Goal: Ask a question

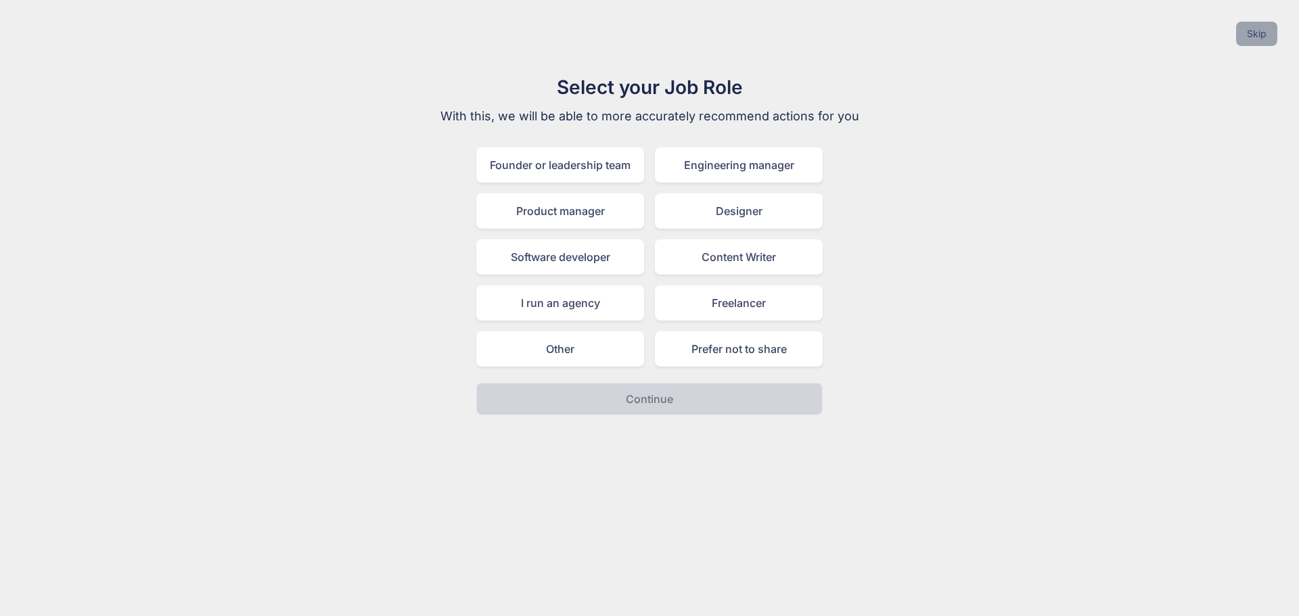
click at [1261, 35] on button "Skip" at bounding box center [1256, 34] width 41 height 24
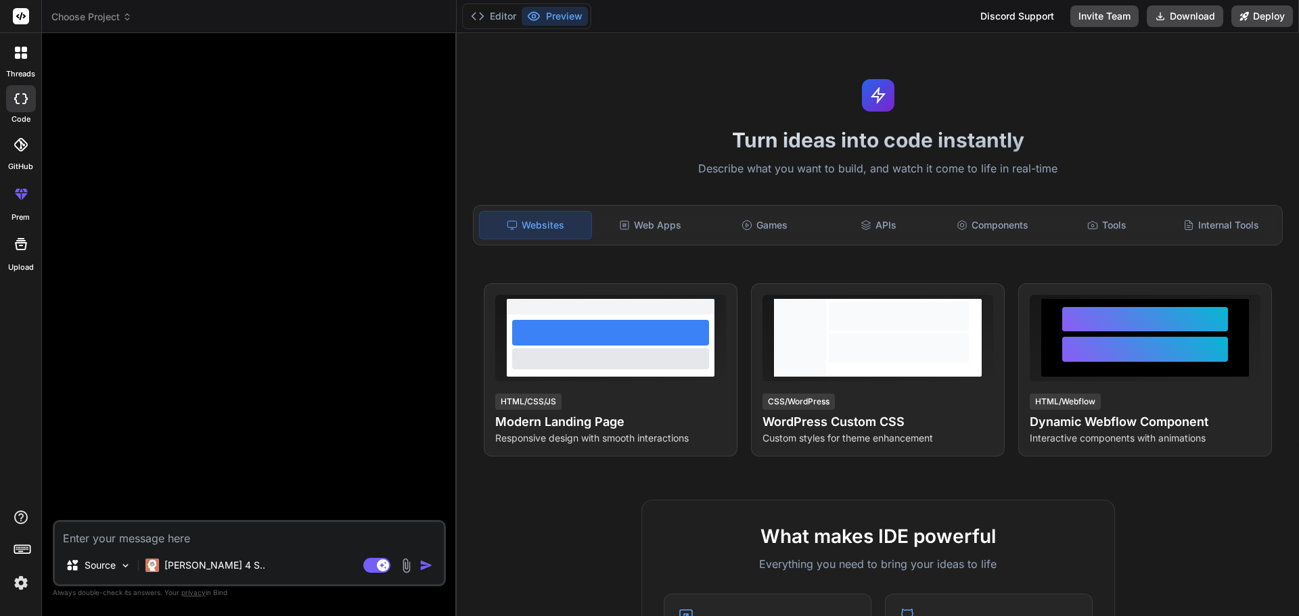
click at [261, 524] on textarea at bounding box center [249, 534] width 389 height 24
type textarea "x"
type textarea "w"
type textarea "x"
type textarea "wr"
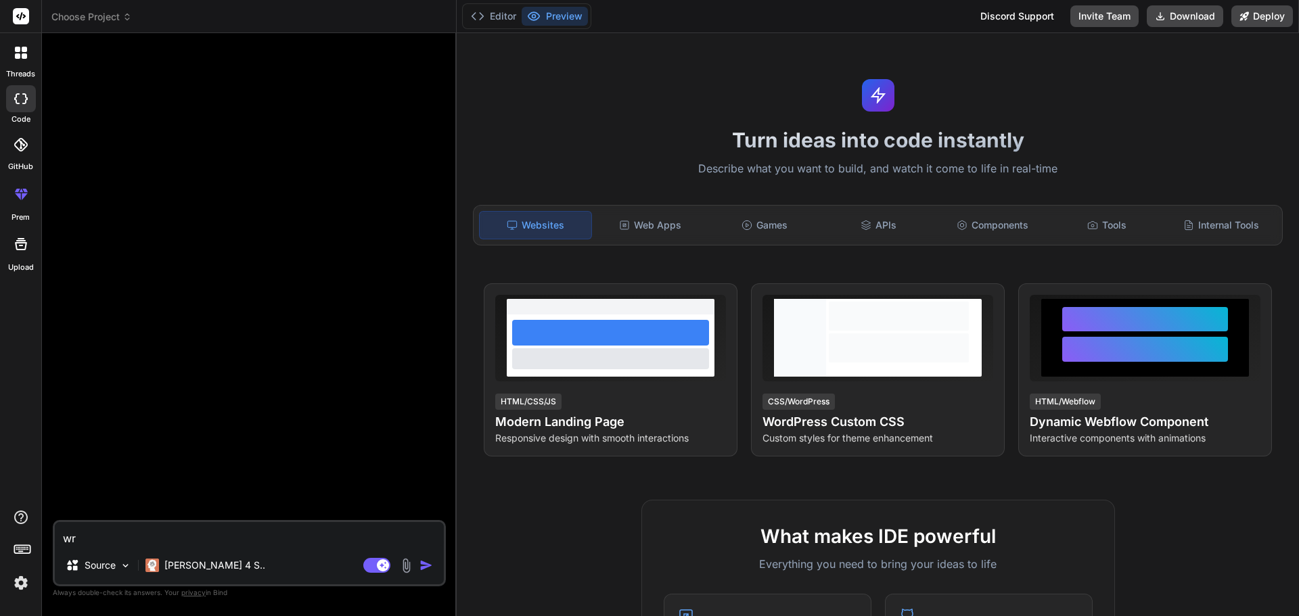
type textarea "x"
type textarea "wri"
type textarea "x"
type textarea "writ"
type textarea "x"
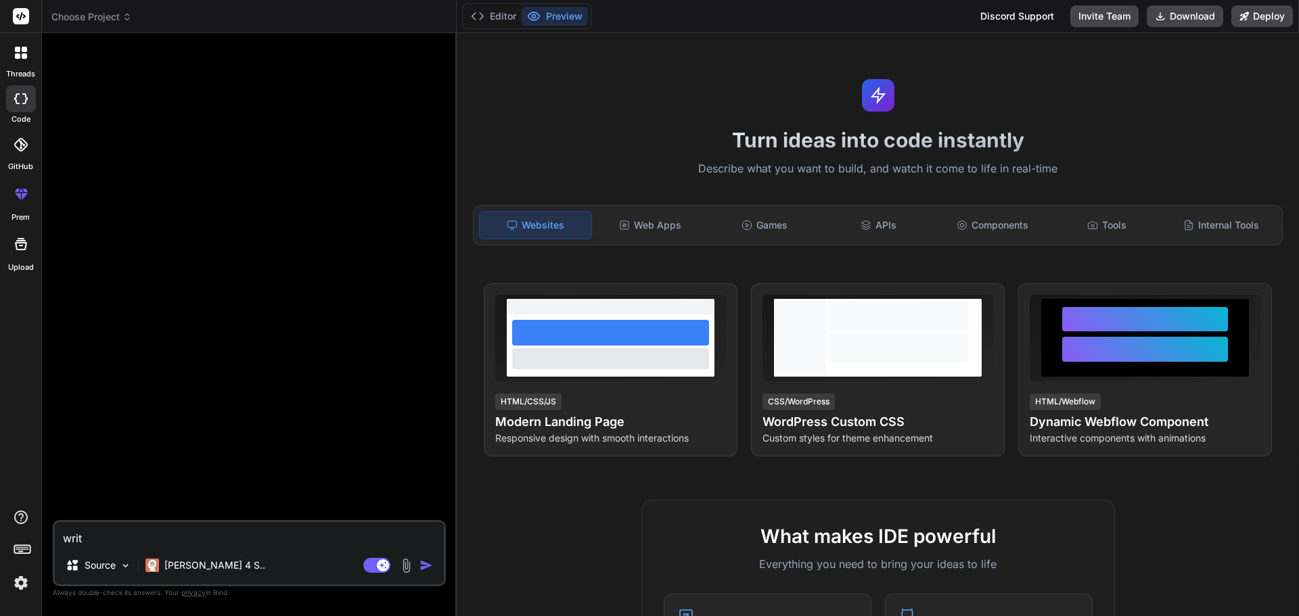
type textarea "write"
type textarea "x"
type textarea "write"
type textarea "x"
type textarea "write a"
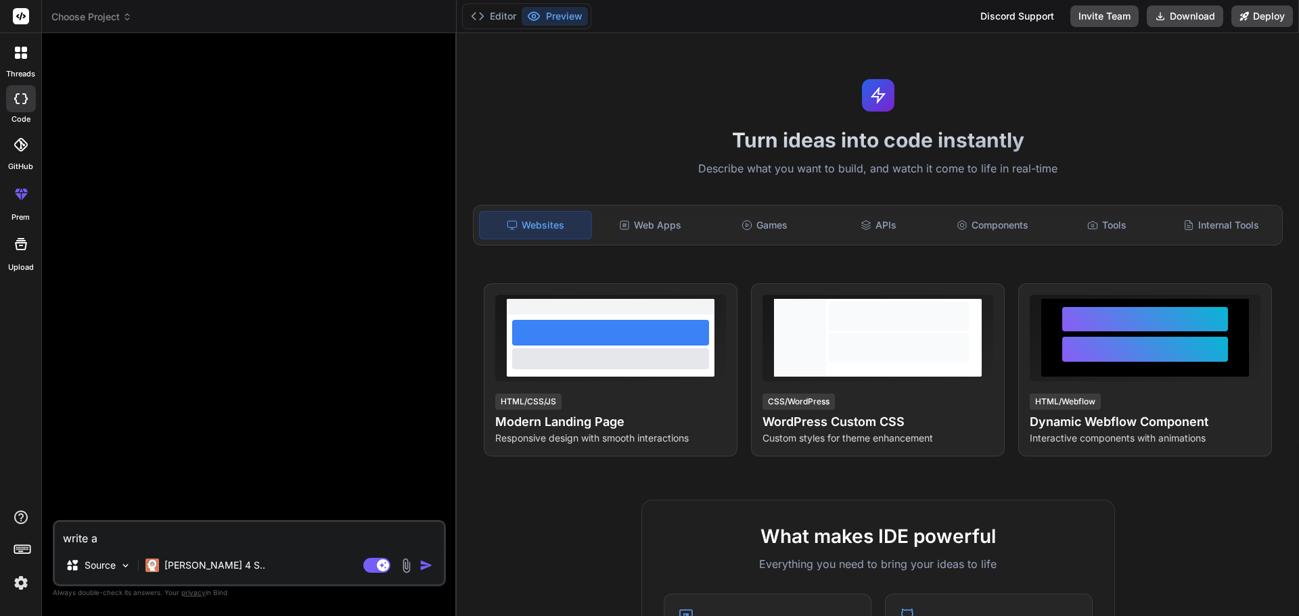
type textarea "x"
type textarea "write a"
type textarea "x"
type textarea "write a s"
type textarea "x"
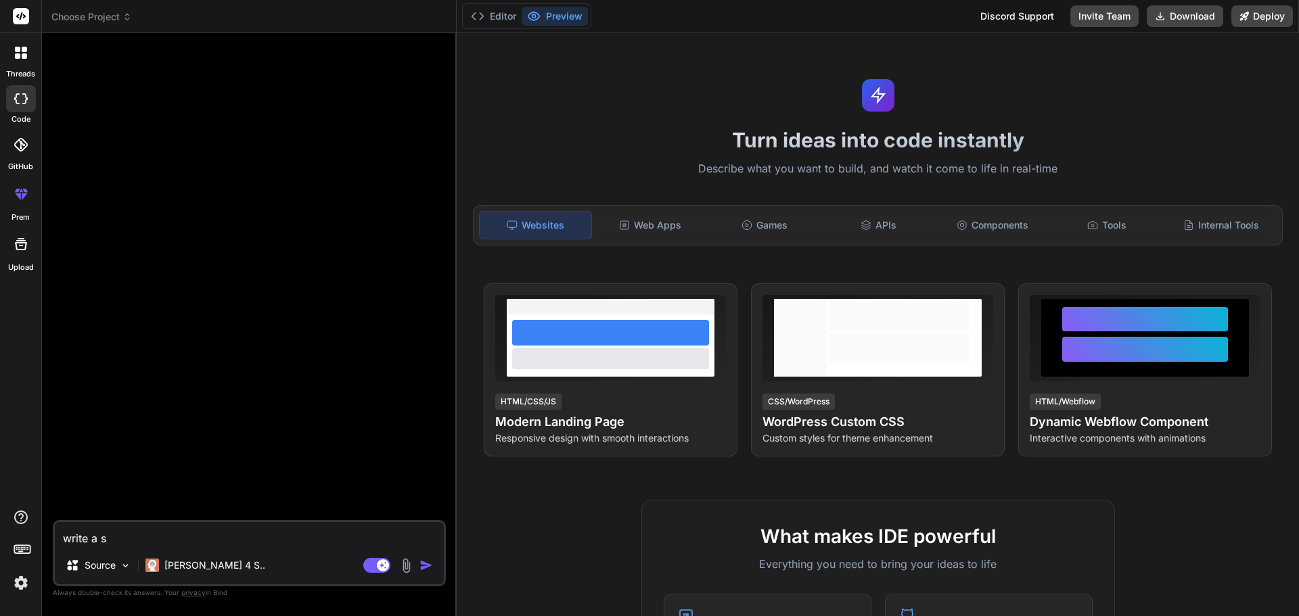
type textarea "write a sy"
type textarea "x"
type textarea "write a syn"
type textarea "x"
type textarea "write a synt"
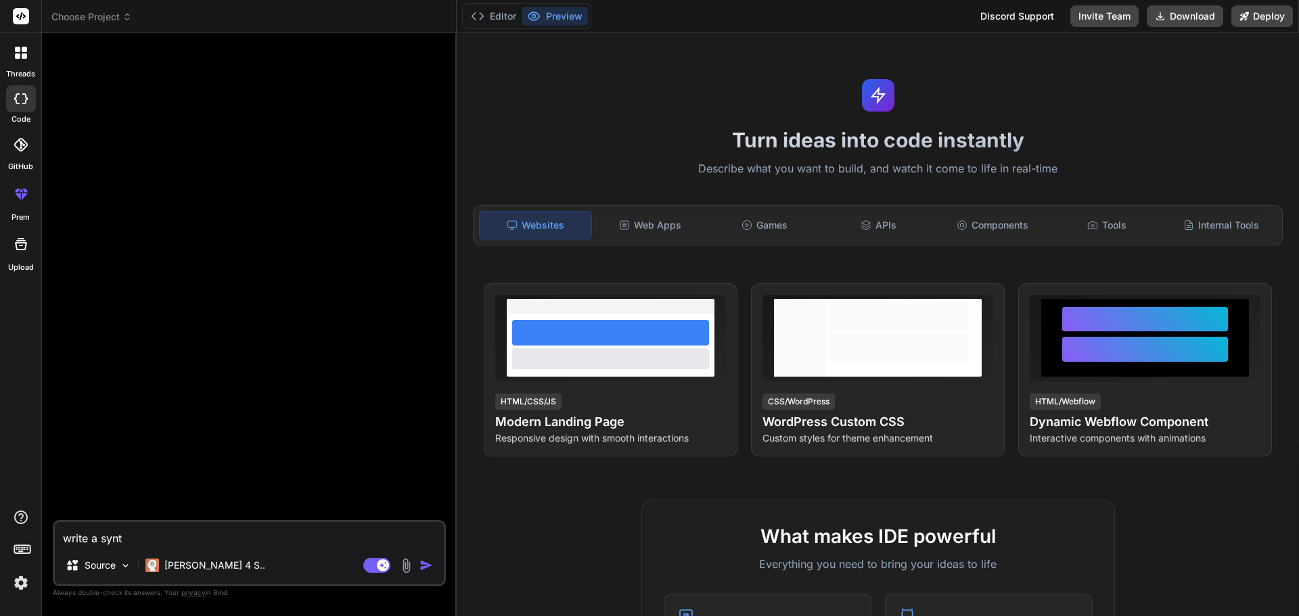
type textarea "x"
type textarea "write a synta"
type textarea "x"
type textarea "write a syntax"
type textarea "x"
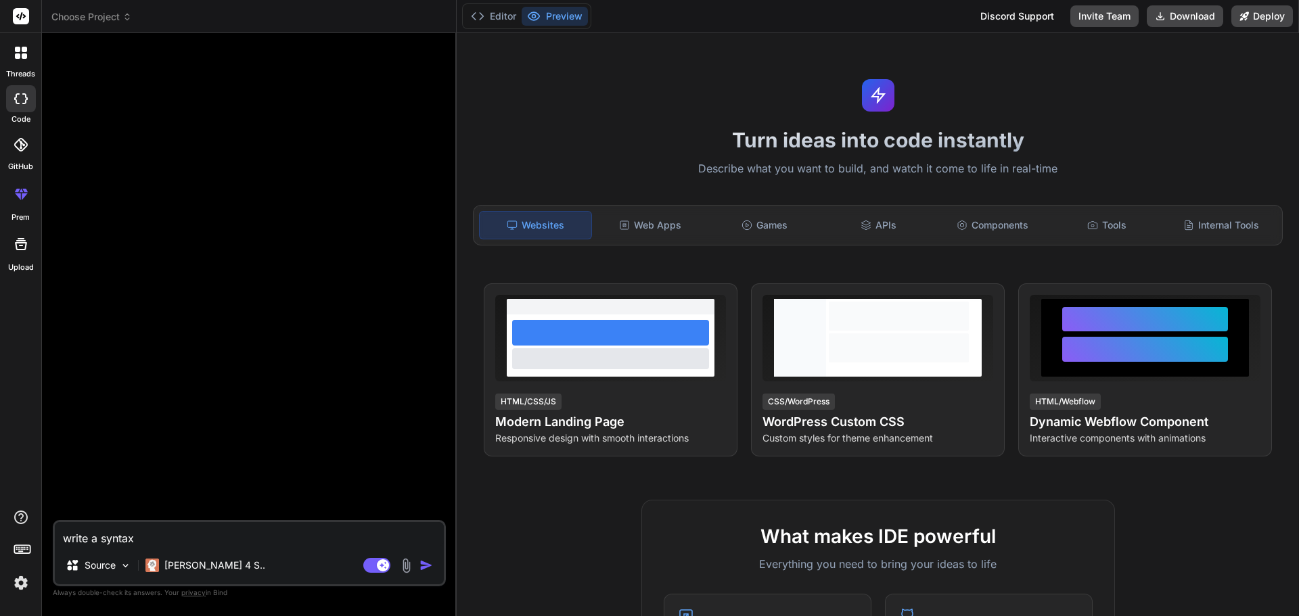
type textarea "write a syntax"
type textarea "x"
type textarea "write a syntax f"
type textarea "x"
type textarea "write a syntax fo"
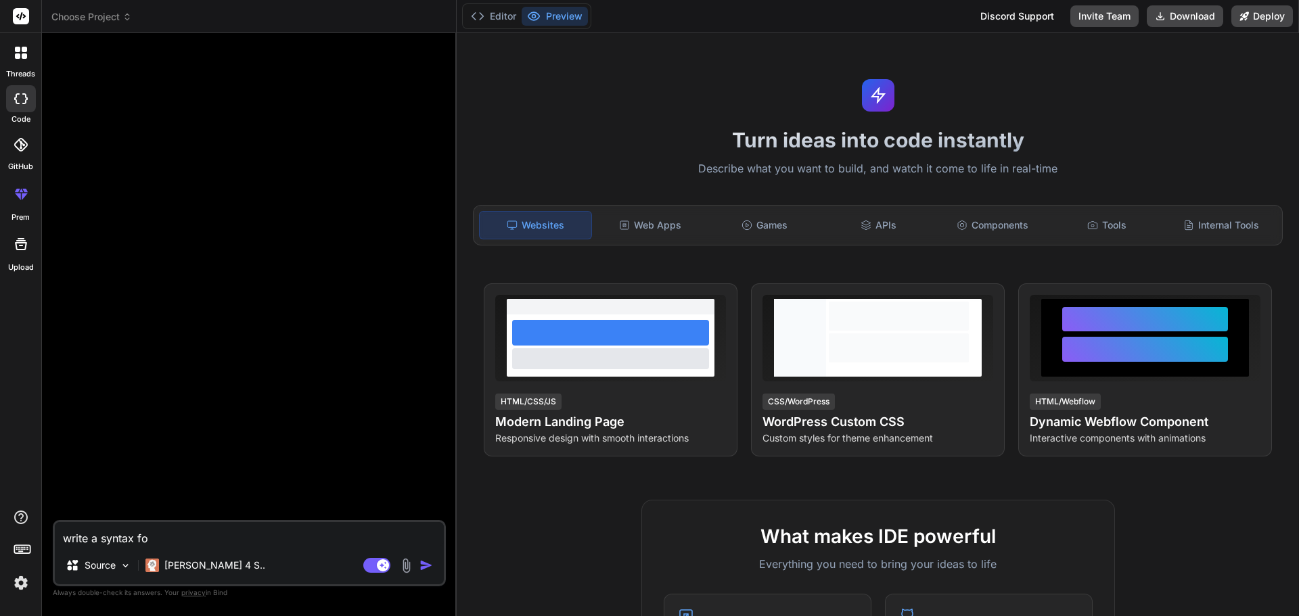
type textarea "x"
type textarea "write a syntax for"
type textarea "x"
type textarea "write a syntax for"
type textarea "x"
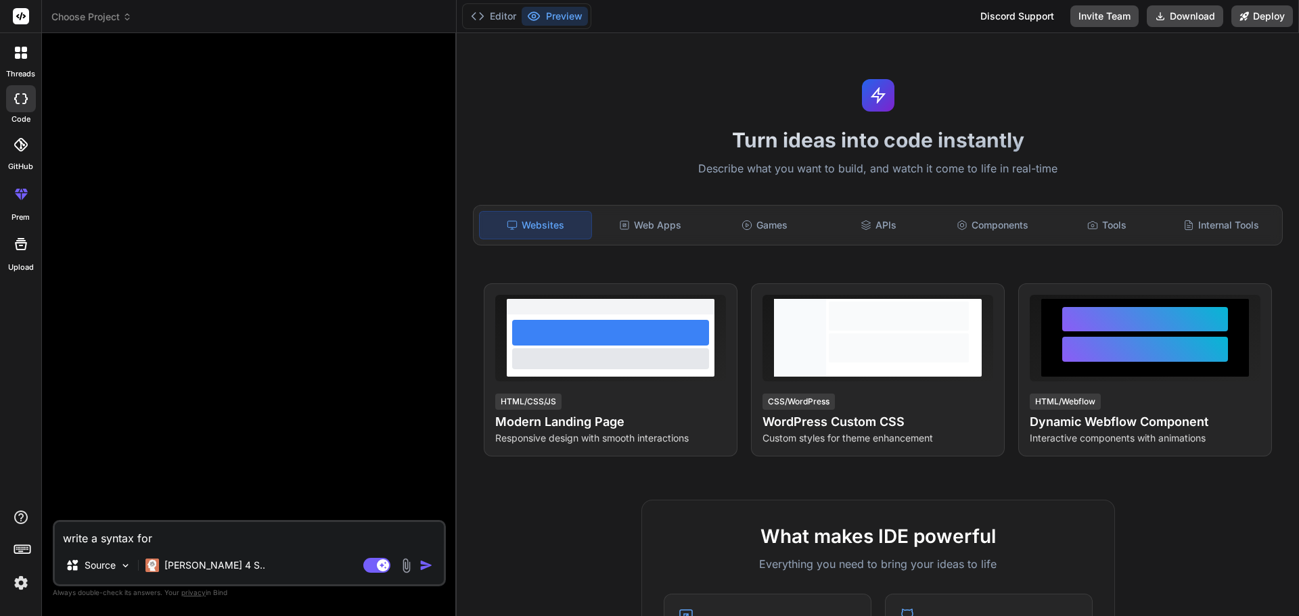
type textarea "write a syntax for g"
type textarea "x"
type textarea "write a syntax for ge"
type textarea "x"
type textarea "write a syntax for get"
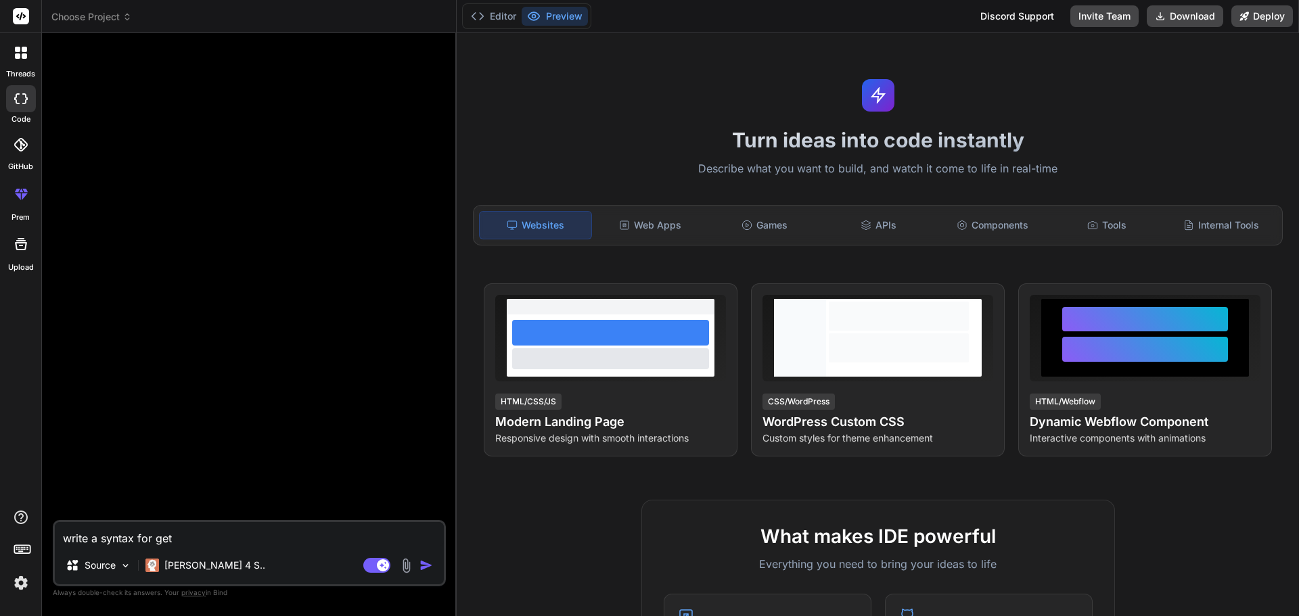
type textarea "x"
type textarea "write a syntax for get"
type textarea "x"
type textarea "write a syntax for get p"
type textarea "x"
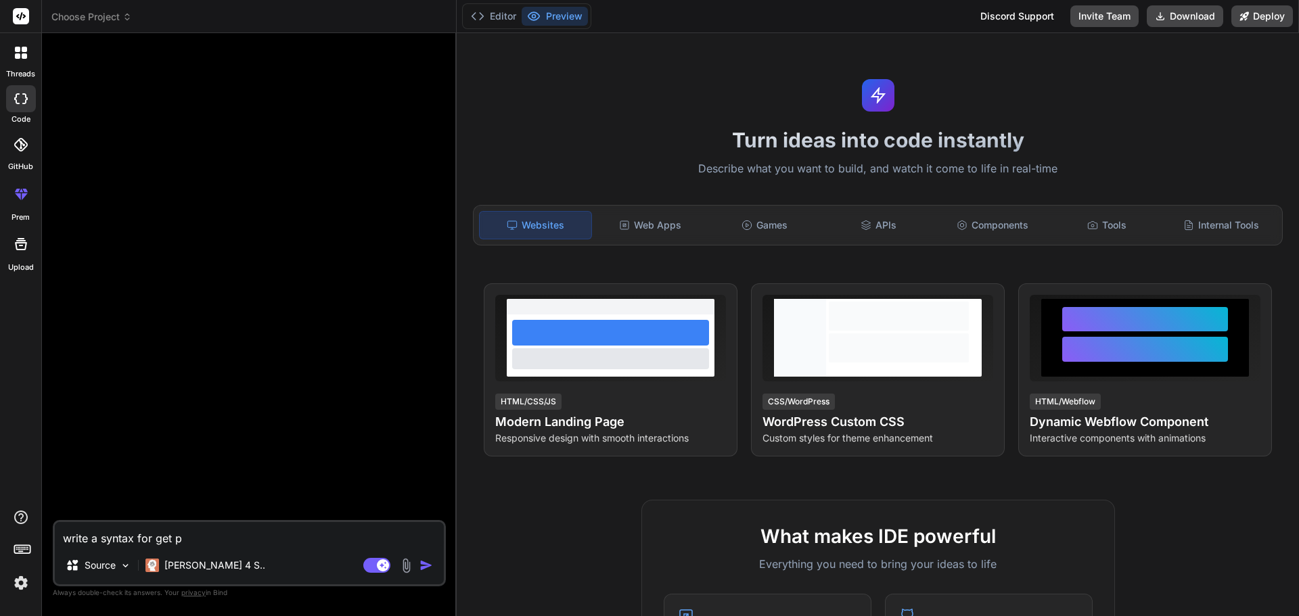
type textarea "write a syntax for get pr"
type textarea "x"
type textarea "write a syntax for get pro"
type textarea "x"
type textarea "write a syntax for get proc"
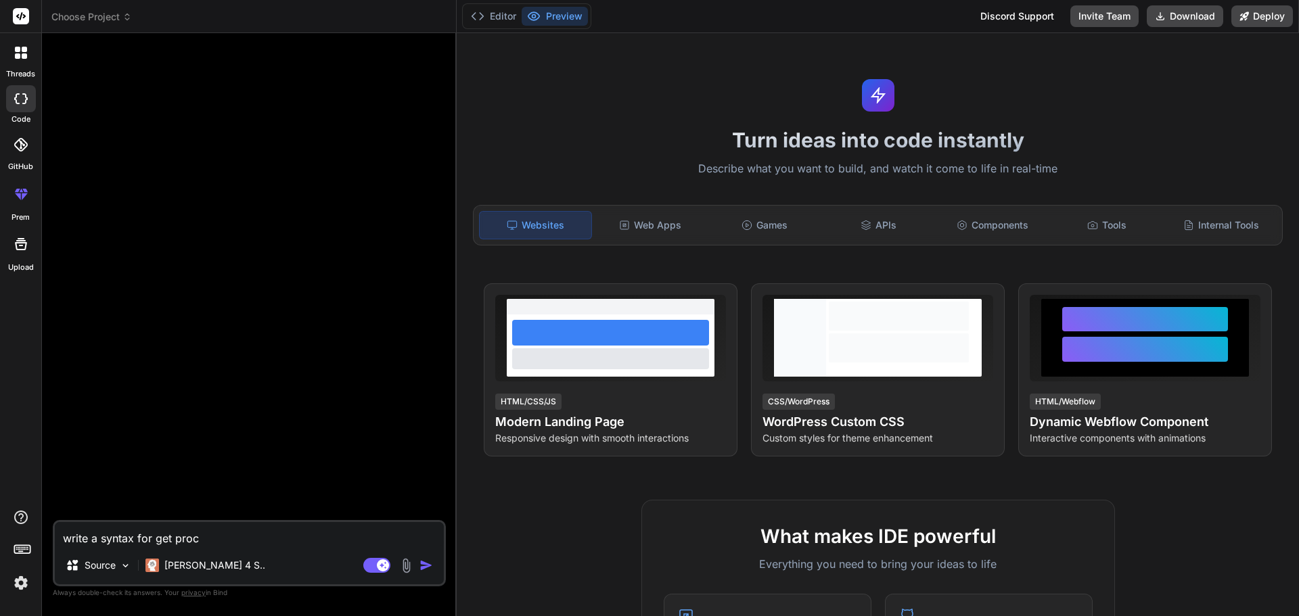
type textarea "x"
type textarea "write a syntax for get proce"
type textarea "x"
type textarea "write a syntax for get proced"
type textarea "x"
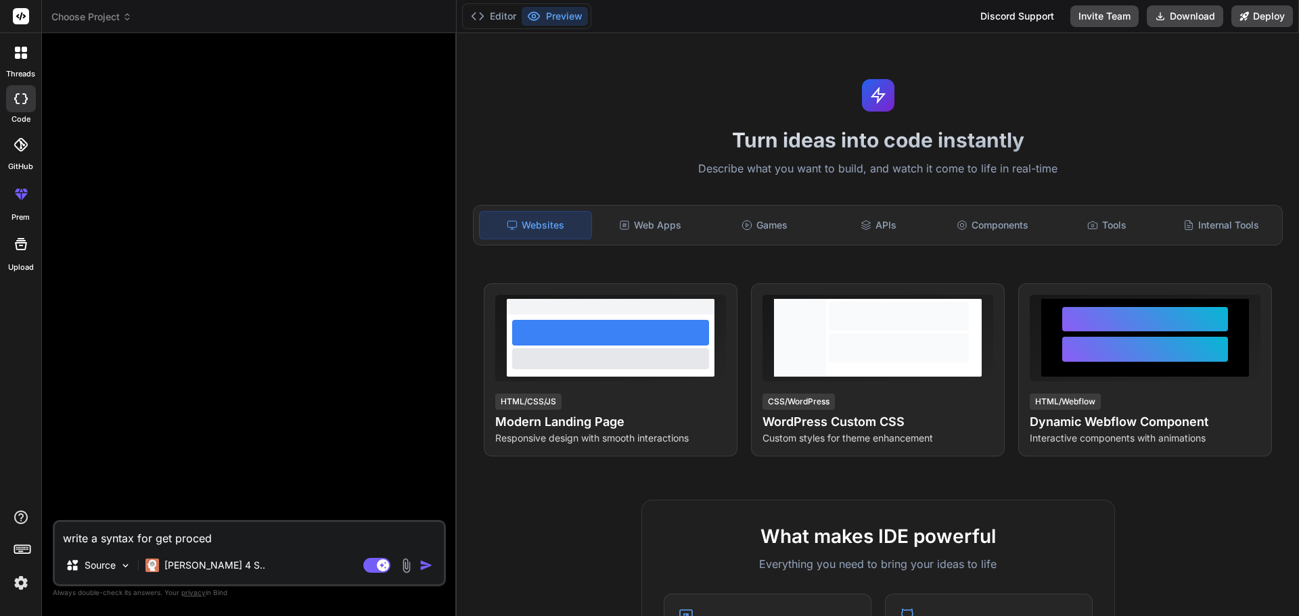
type textarea "write a syntax for get procedu"
type textarea "x"
type textarea "write a syntax for get procedur"
type textarea "x"
type textarea "write a syntax for get procedure"
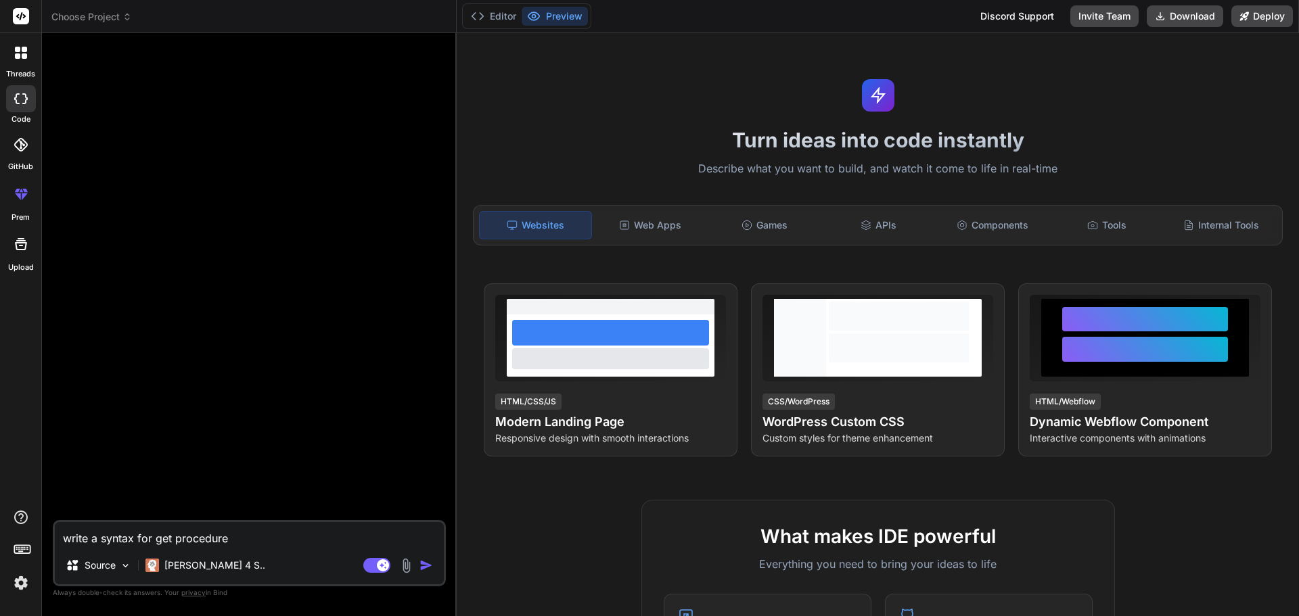
type textarea "x"
type textarea "write a syntax for get procedure"
type textarea "x"
type textarea "write a syntax for get procedure n"
type textarea "x"
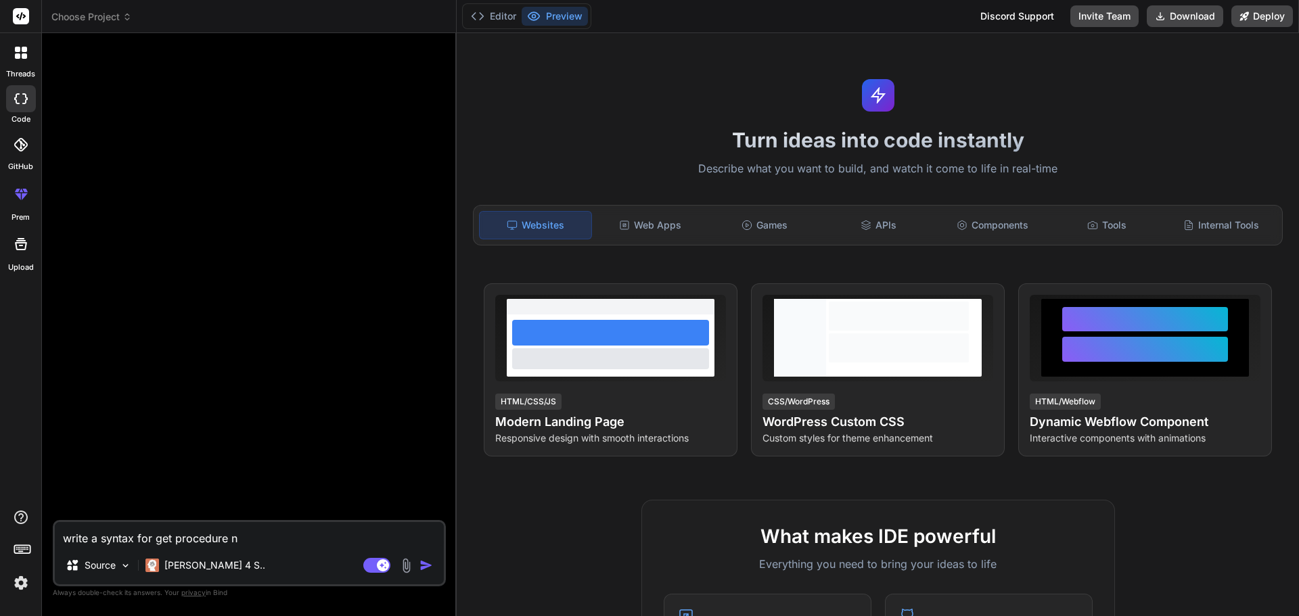
type textarea "write a syntax for get procedure na"
type textarea "x"
type textarea "write a syntax for get procedure nam"
type textarea "x"
type textarea "write a syntax for get procedure name"
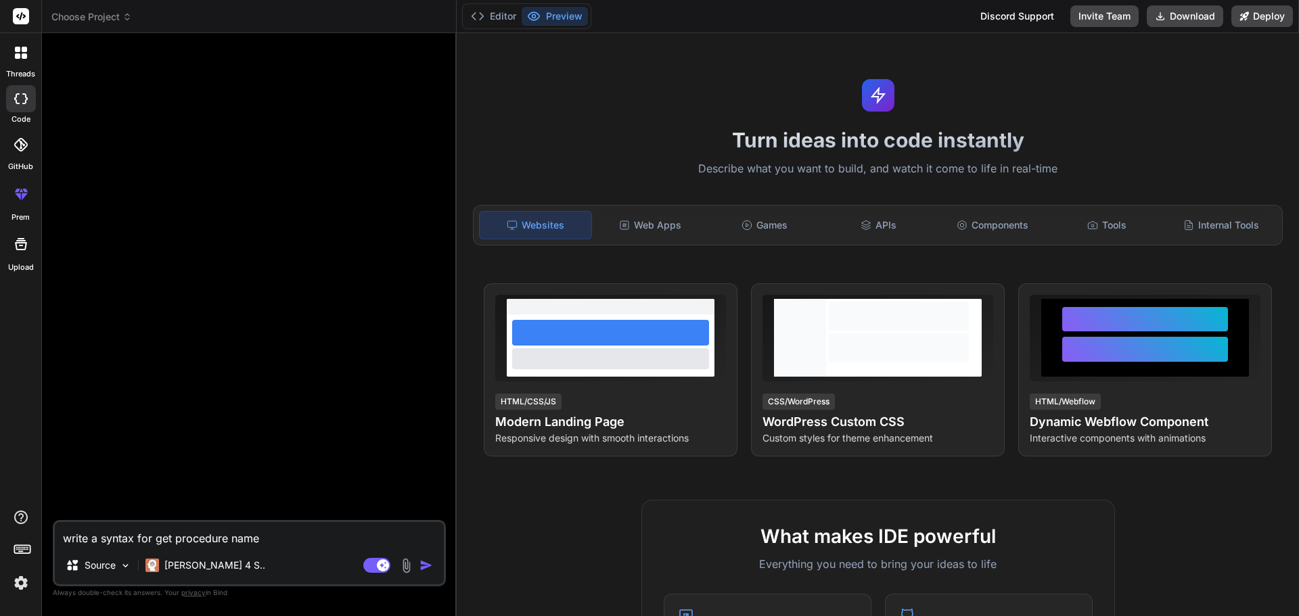
type textarea "x"
type textarea "write a syntax for get procedure name"
type textarea "x"
type textarea "write a syntax for get procedure name i"
type textarea "x"
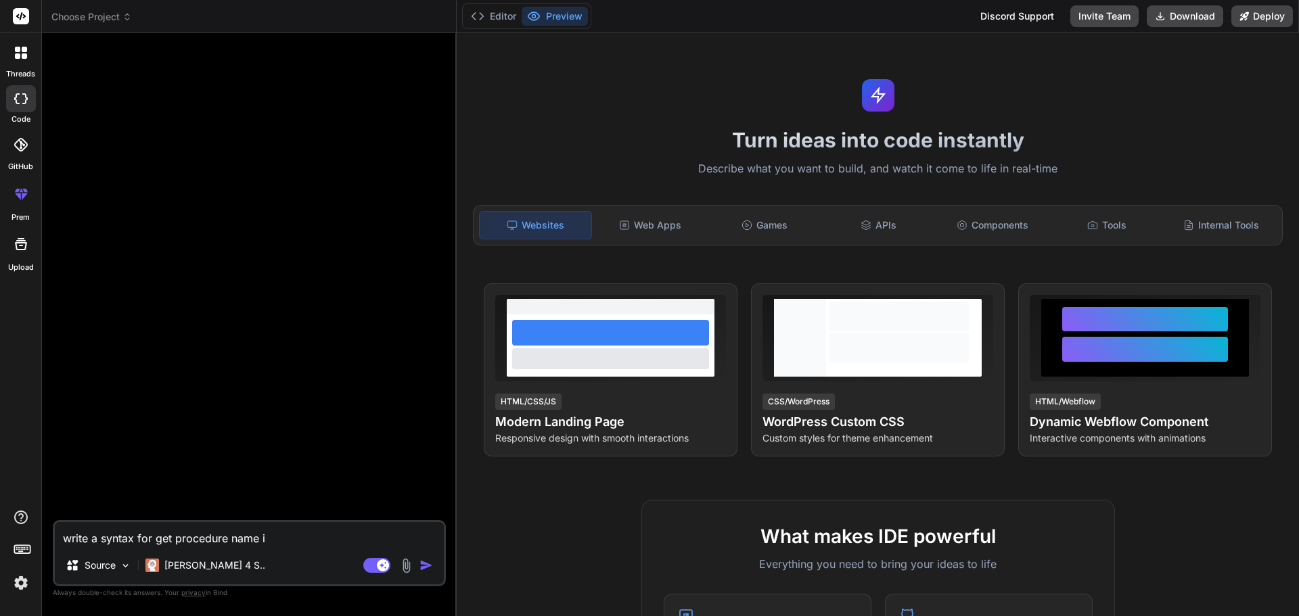
type textarea "write a syntax for get procedure name in"
type textarea "x"
type textarea "write a syntax for get procedure name in"
type textarea "x"
type textarea "write a syntax for get procedure name in s"
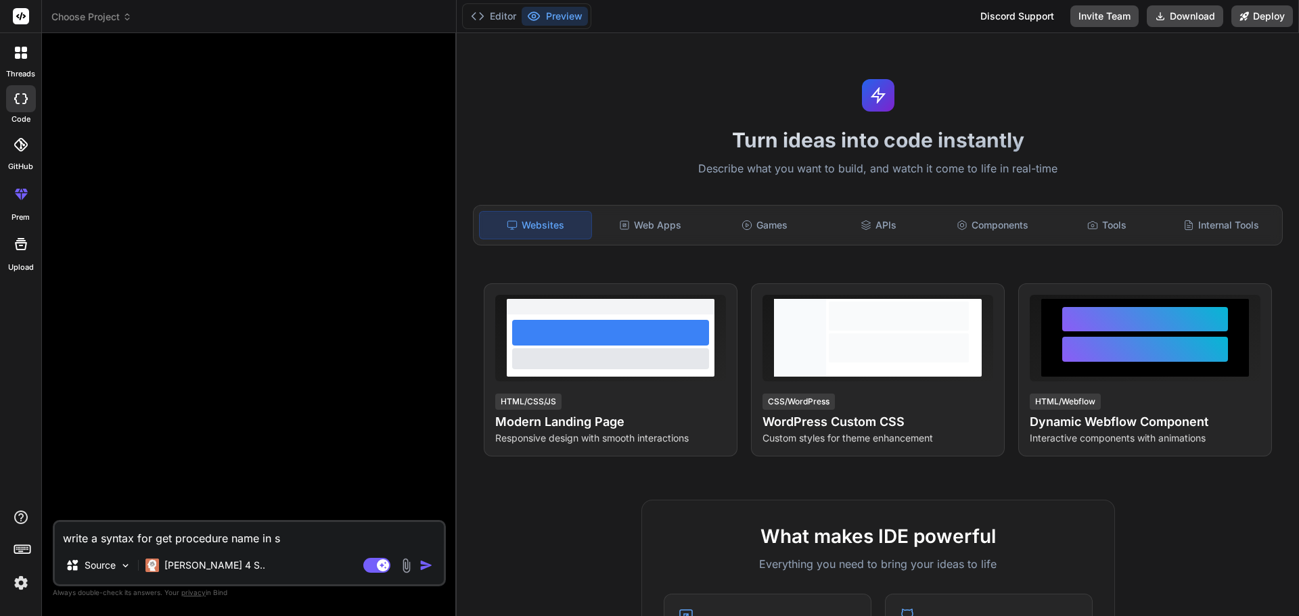
type textarea "x"
type textarea "write a syntax for get procedure name in sq"
type textarea "x"
type textarea "write a syntax for get procedure name in sql"
type textarea "x"
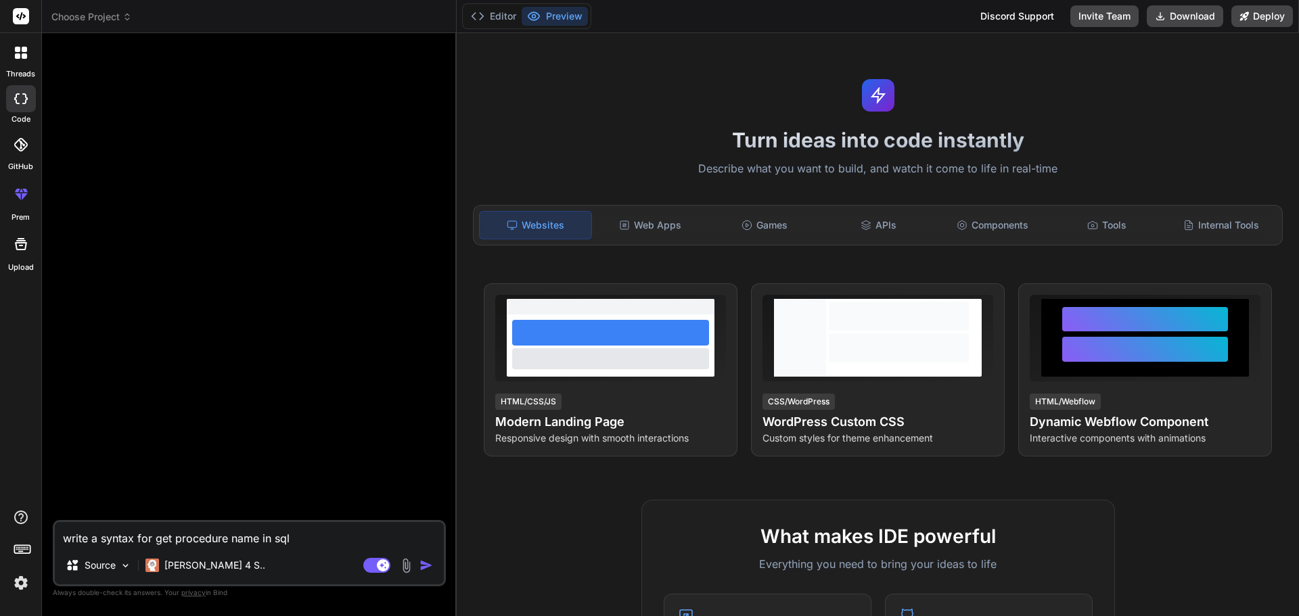
type textarea "write a syntax for get procedure name in sql"
type textarea "x"
type textarea "write a syntax for get procedure name in sql s"
type textarea "x"
type textarea "write a syntax for get procedure name in sql se"
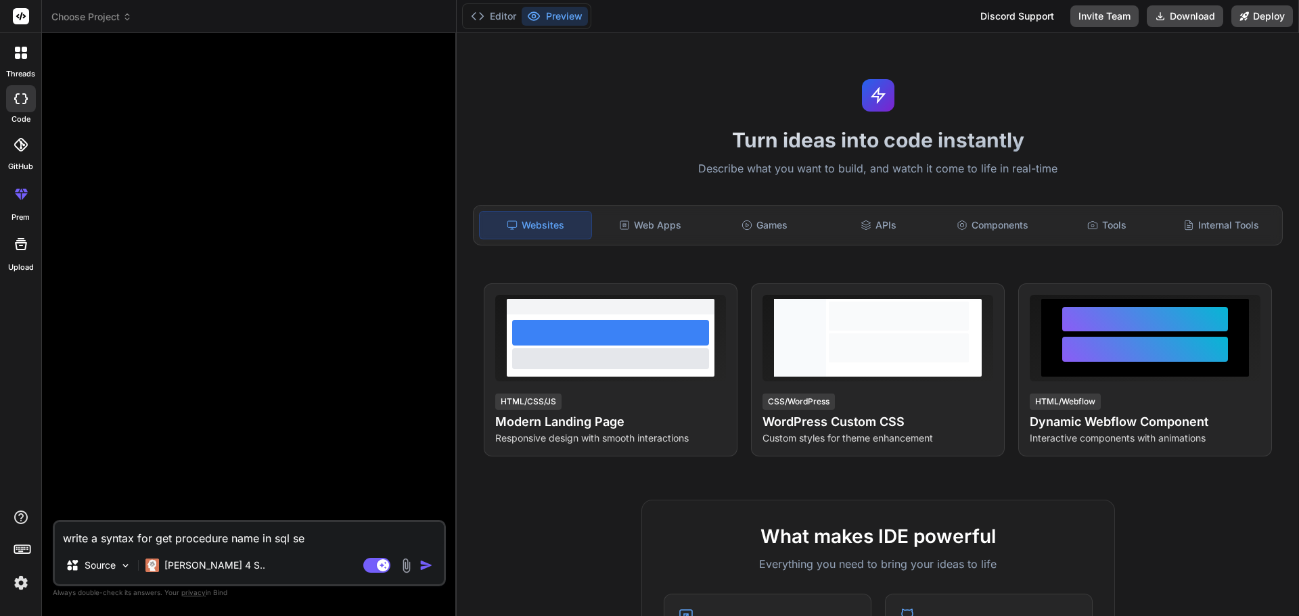
type textarea "x"
type textarea "write a syntax for get procedure name in sql ser"
type textarea "x"
type textarea "write a syntax for get procedure name in sql serv"
type textarea "x"
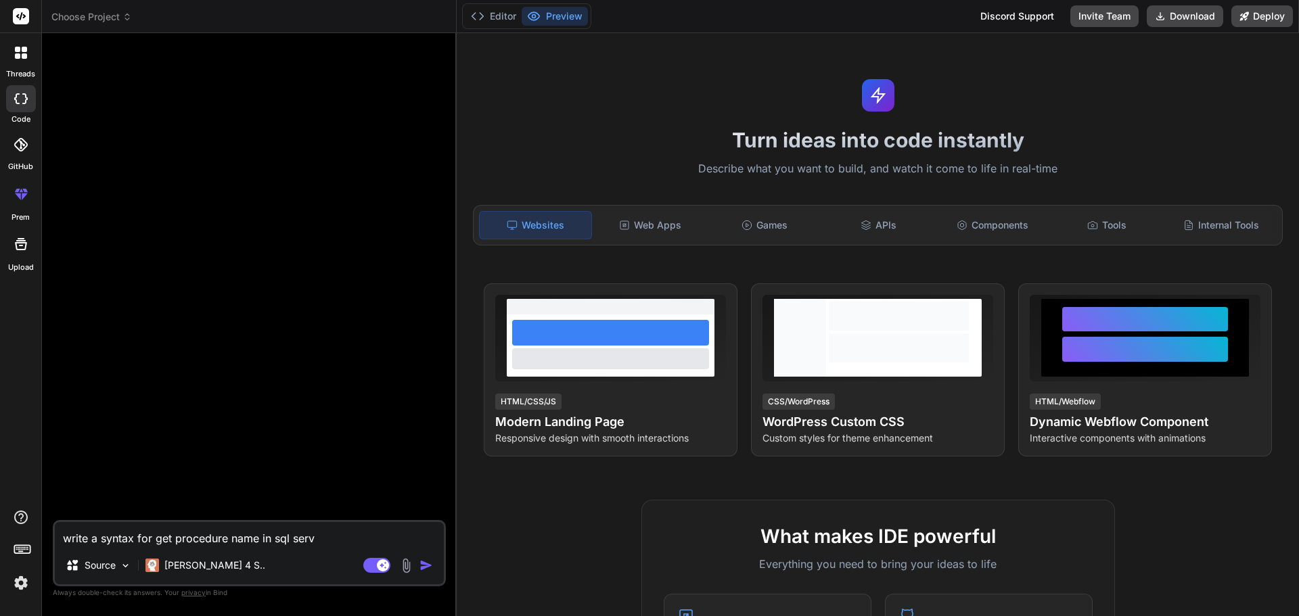
type textarea "write a syntax for get procedure name in sql serve"
type textarea "x"
type textarea "write a syntax for get procedure name in sql server"
type textarea "x"
type textarea "write a syntax for get procedure name in sql server"
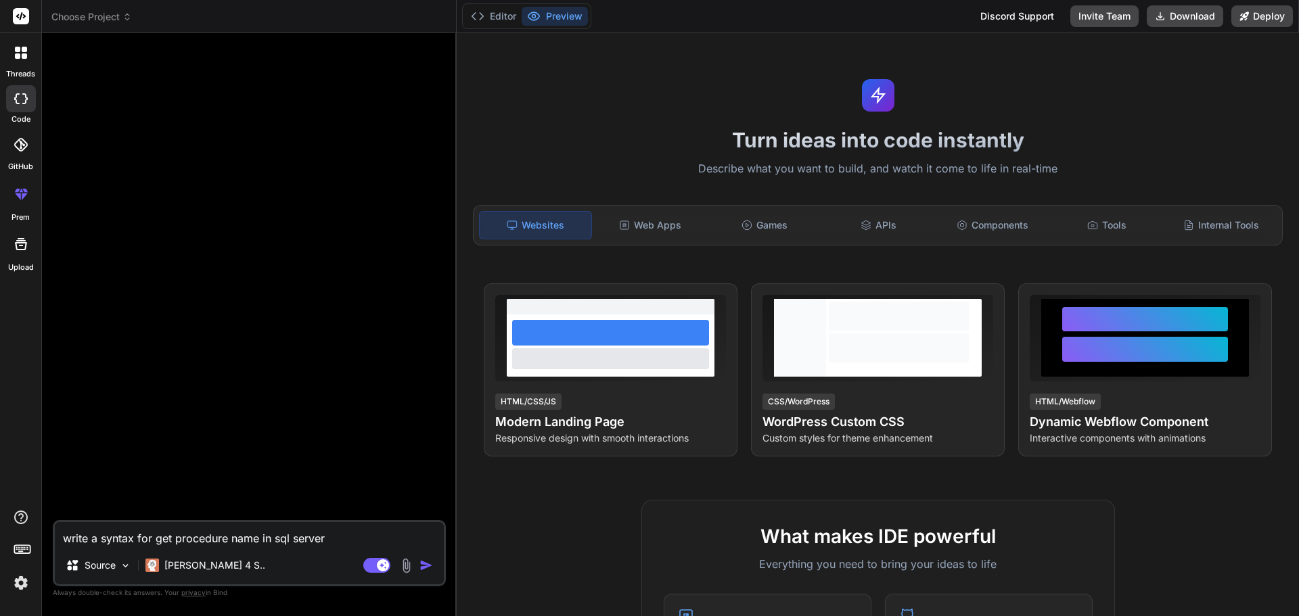
type textarea "x"
type textarea "write a syntax for get procedure name in sql server w"
type textarea "x"
type textarea "write a syntax for get procedure name in sql server wh"
type textarea "x"
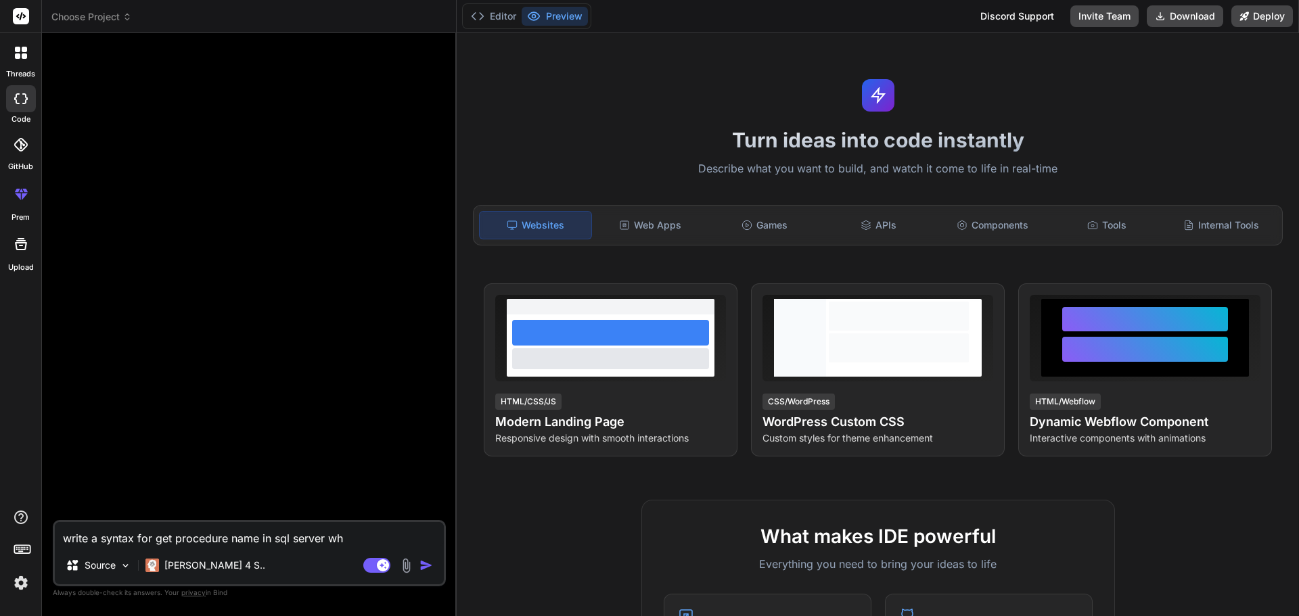
type textarea "write a syntax for get procedure name in sql server whi"
type textarea "x"
type textarea "write a syntax for get procedure name in sql server whic"
type textarea "x"
type textarea "write a syntax for get procedure name in sql server which"
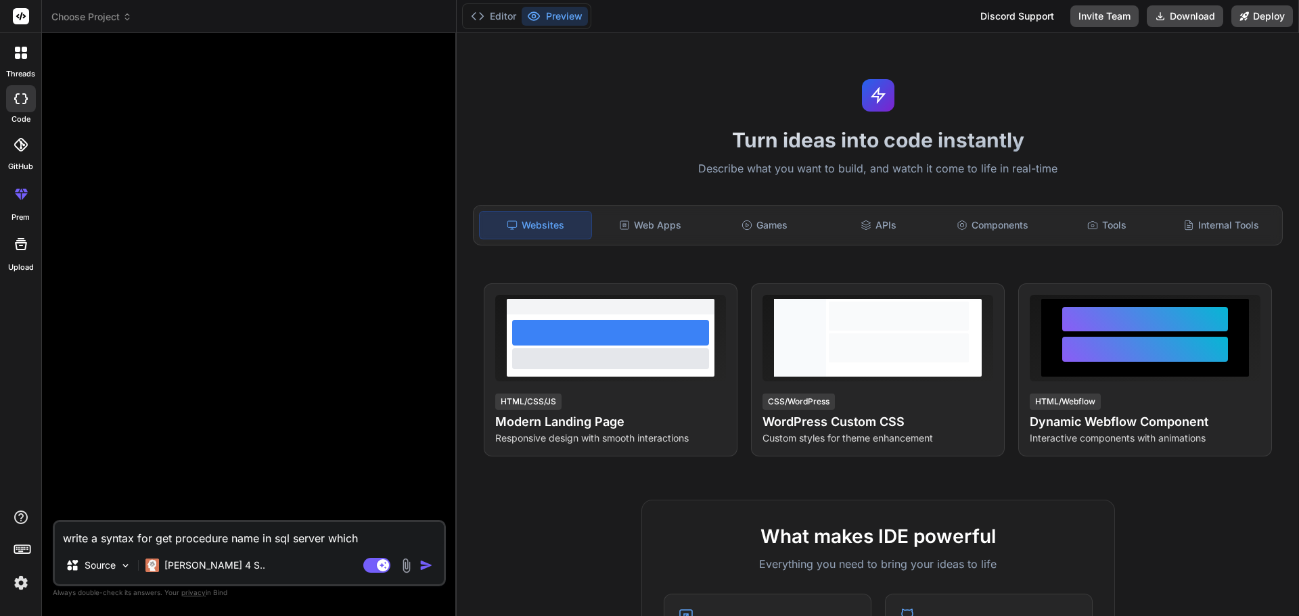
type textarea "x"
type textarea "write a syntax for get procedure name in sql server which"
type textarea "x"
type textarea "write a syntax for get procedure name in sql server which u"
type textarea "x"
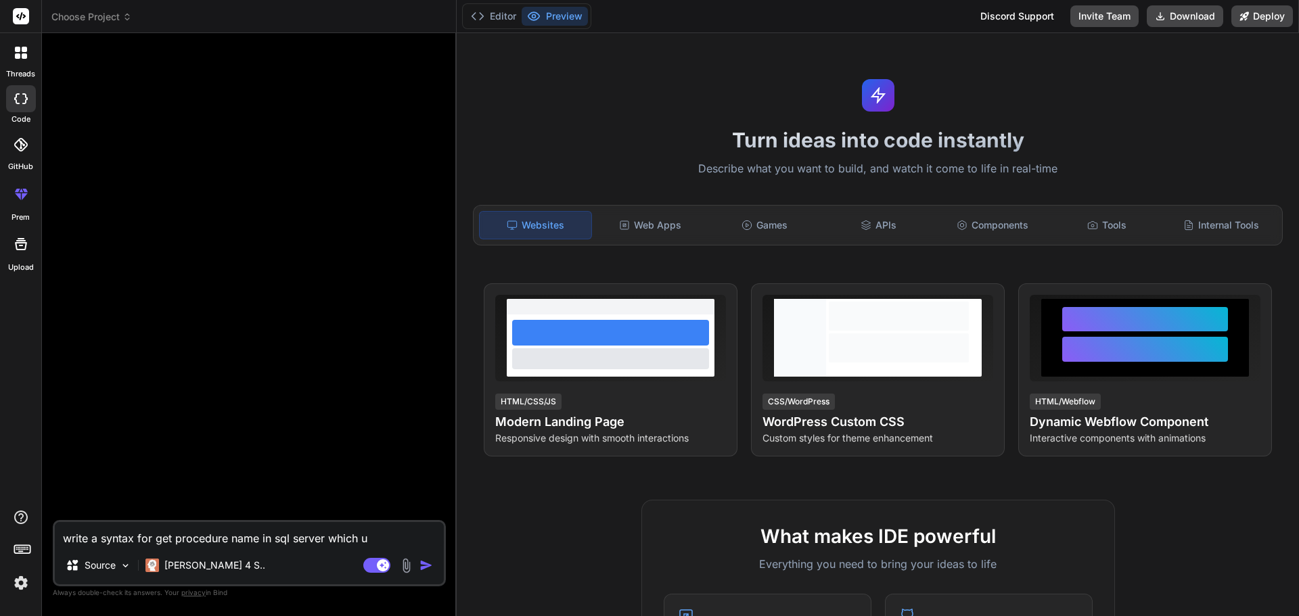
type textarea "write a syntax for get procedure name in sql server which us"
type textarea "x"
type textarea "write a syntax for get procedure name in sql server which use"
type textarea "x"
type textarea "write a syntax for get procedure name in sql server which use"
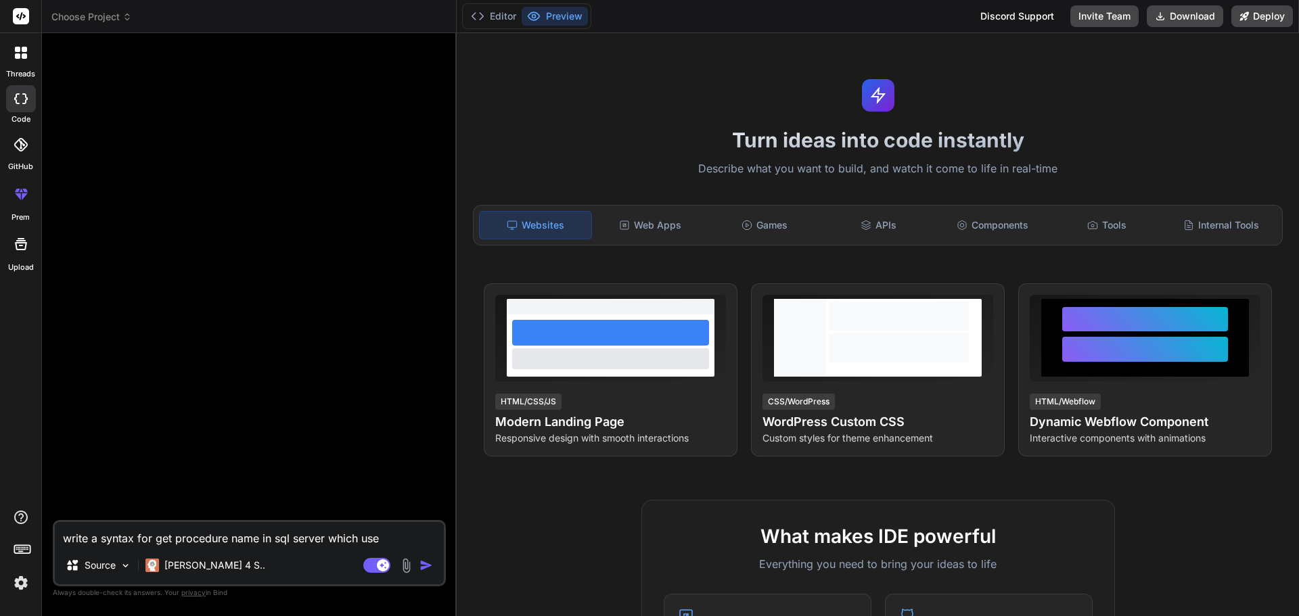
type textarea "x"
type textarea "write a syntax for get procedure name in sql server which use p"
type textarea "x"
type textarea "write a syntax for get procedure name in sql server which use pa"
type textarea "x"
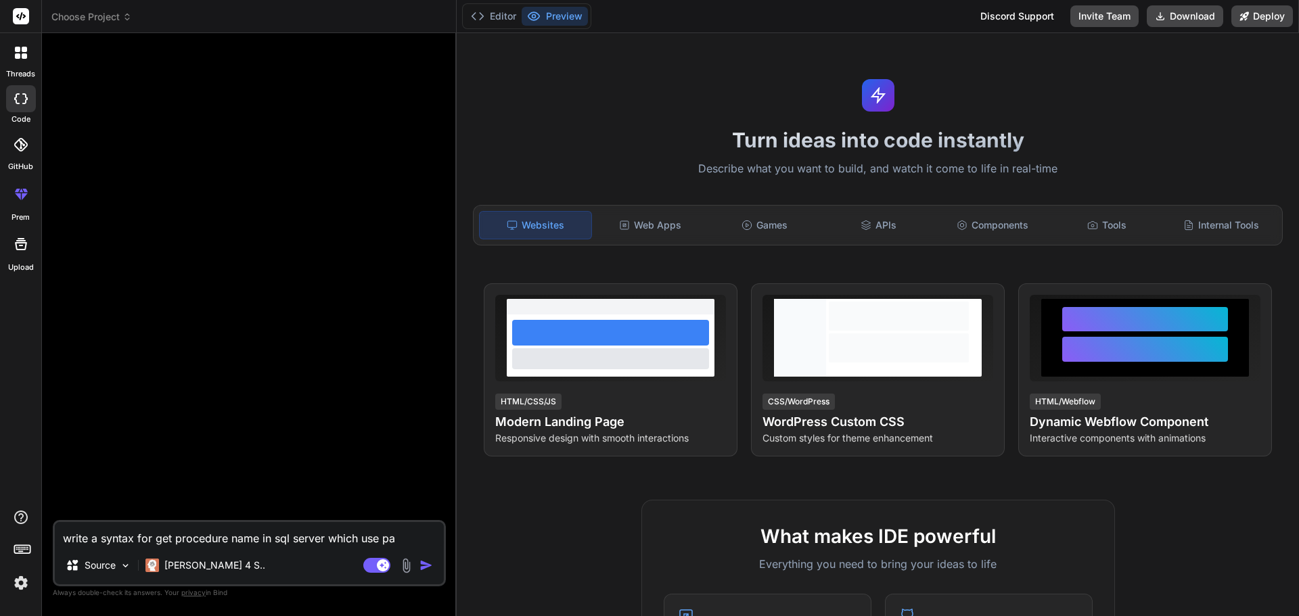
type textarea "write a syntax for get procedure name in sql server which use par"
type textarea "x"
type textarea "write a syntax for get procedure name in sql server which use part"
type textarea "x"
type textarea "write a syntax for get procedure name in sql server which use parti"
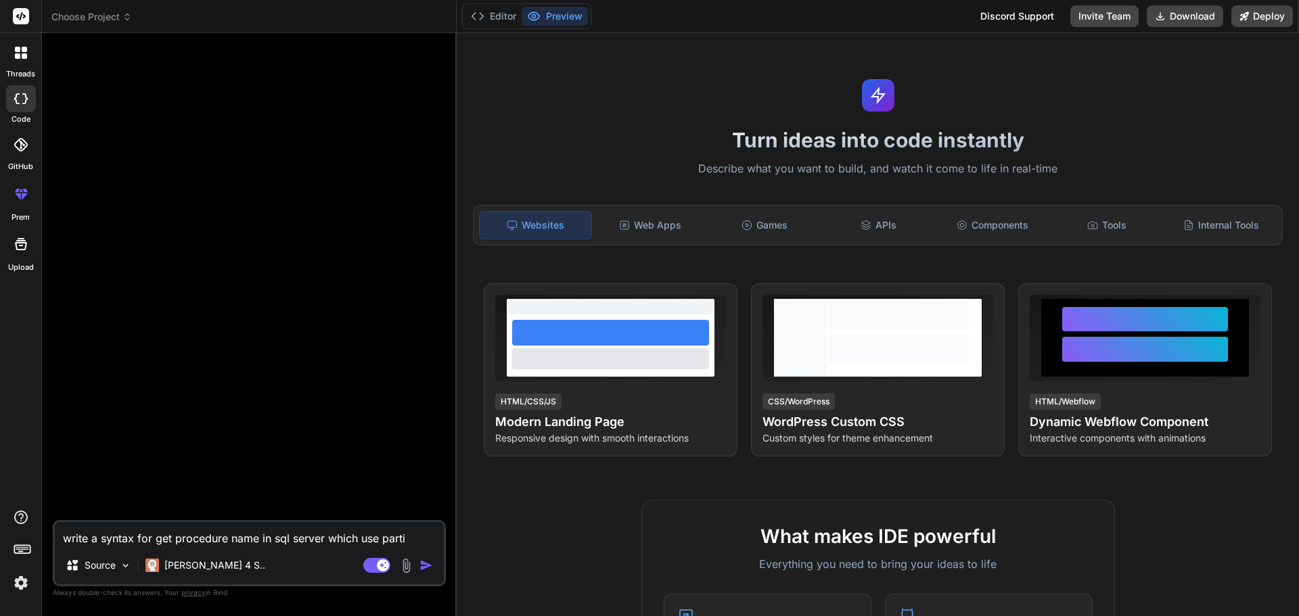
type textarea "x"
type textarea "write a syntax for get procedure name in sql server which use partic"
type textarea "x"
type textarea "write a syntax for get procedure name in sql server which use particu"
type textarea "x"
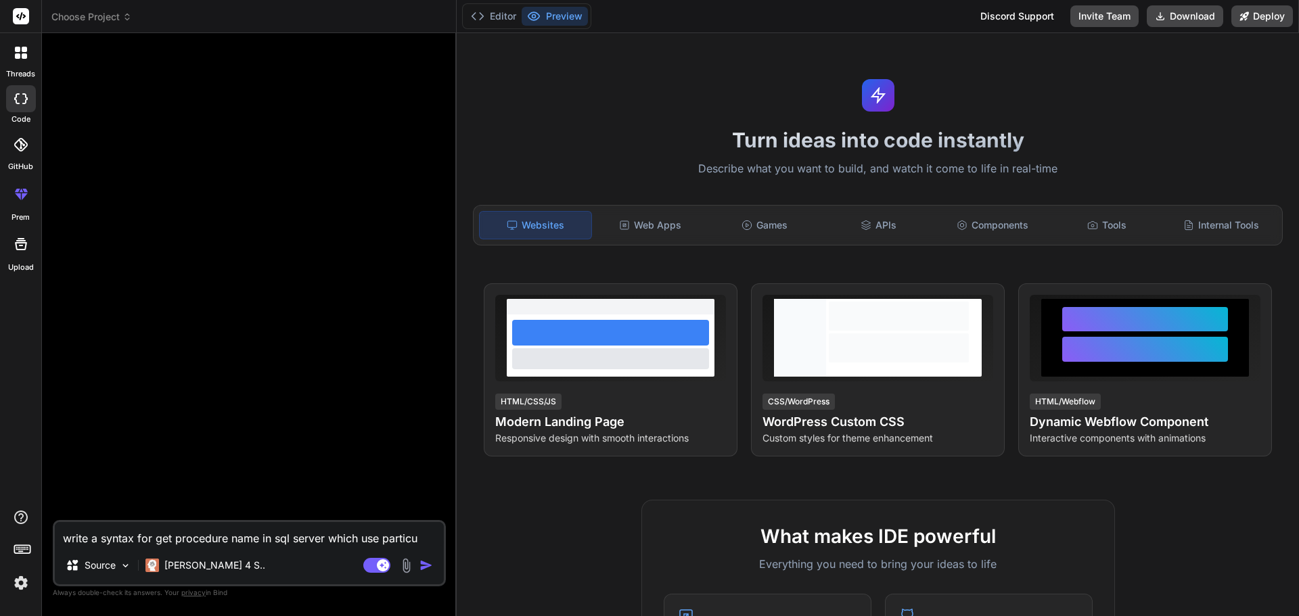
type textarea "write a syntax for get procedure name in sql server which use particul"
type textarea "x"
type textarea "write a syntax for get procedure name in sql server which use particula"
type textarea "x"
type textarea "write a syntax for get procedure name in sql server which use particular"
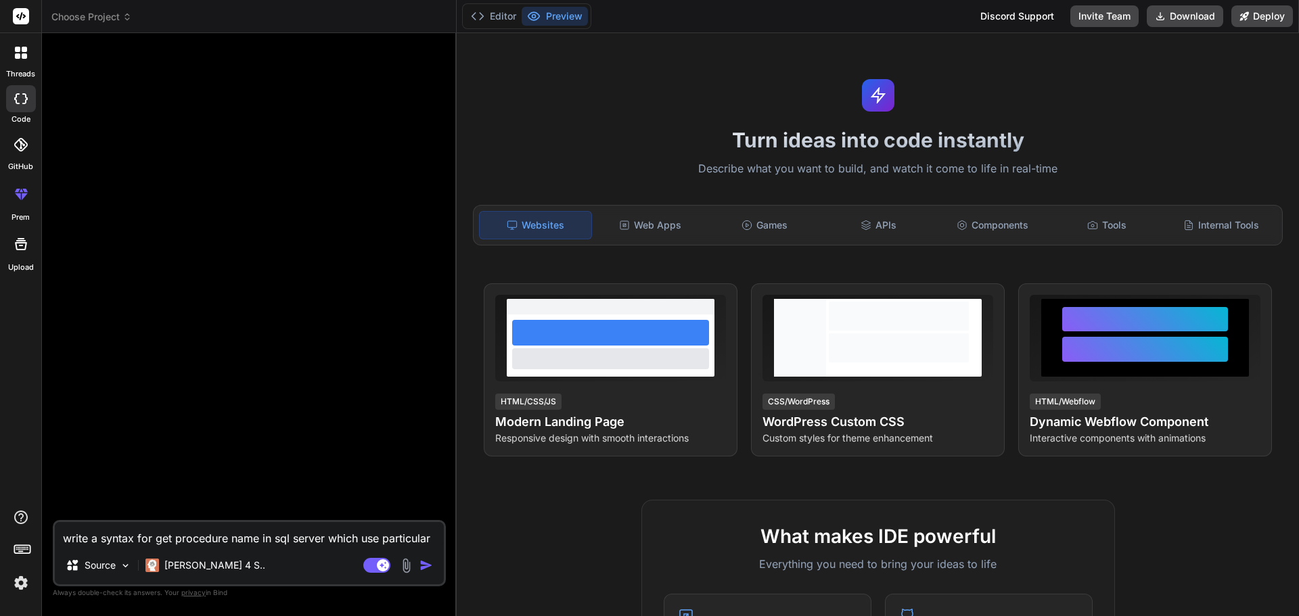
type textarea "x"
type textarea "write a syntax for get procedure name in sql server which use particulare"
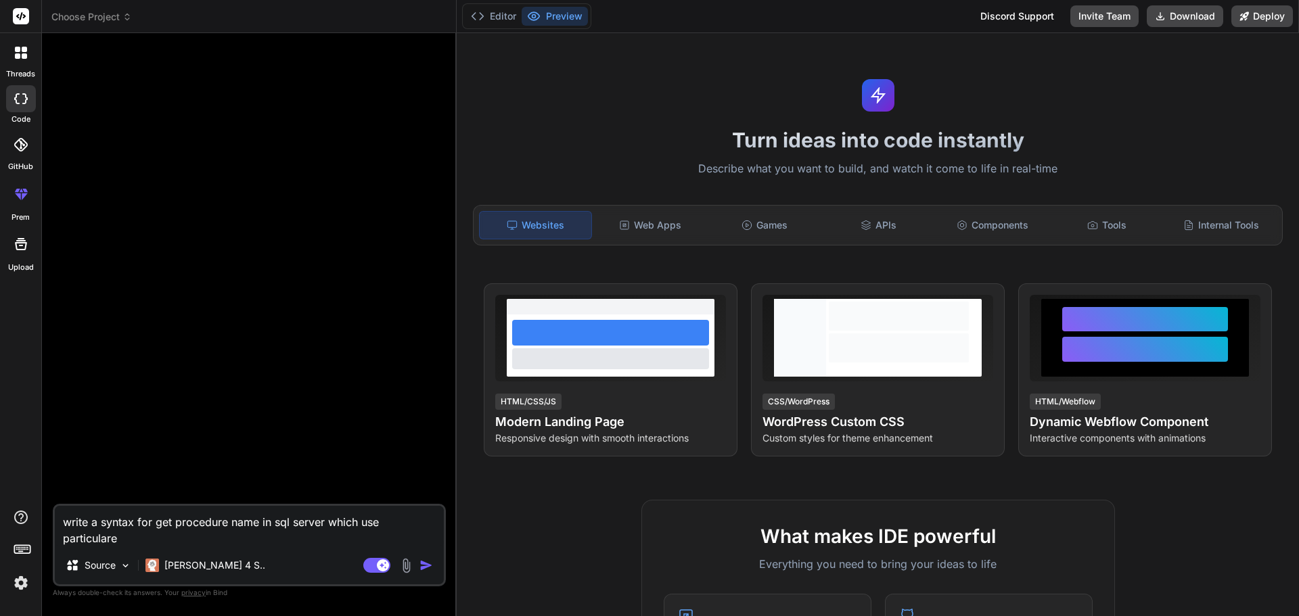
type textarea "x"
type textarea "write a syntax for get procedure name in sql server which use particulare"
type textarea "x"
type textarea "write a syntax for get procedure name in sql server which use particulare c"
type textarea "x"
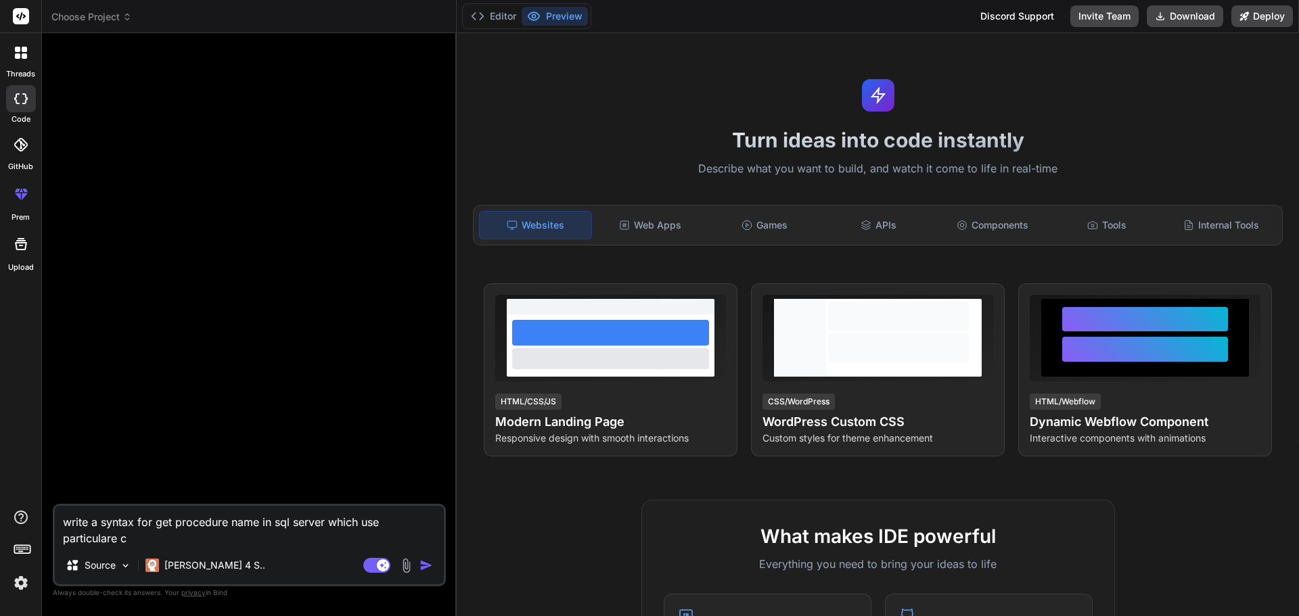
type textarea "write a syntax for get procedure name in sql server which use particulare co"
type textarea "x"
type textarea "write a syntax for get procedure name in sql server which use particulare cou"
type textarea "x"
type textarea "write a syntax for get procedure name in sql server which use particulare coul"
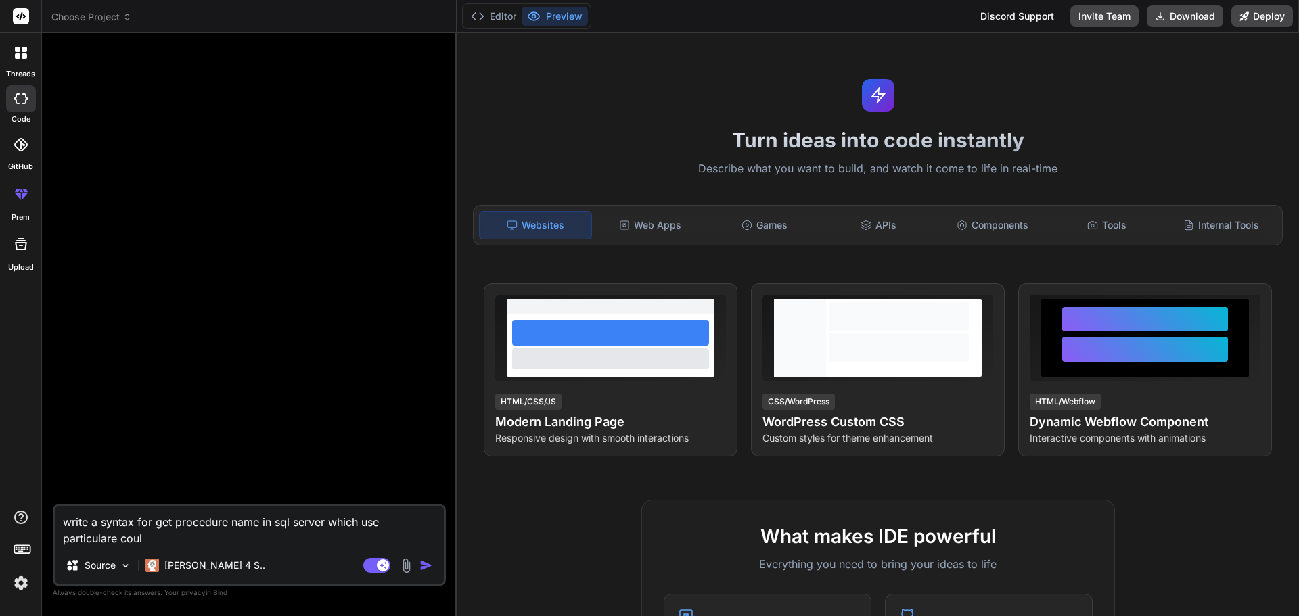
type textarea "x"
type textarea "write a syntax for get procedure name in sql server which use particulare coulu"
type textarea "x"
type textarea "write a syntax for get procedure name in sql server which use particulare coulum"
type textarea "x"
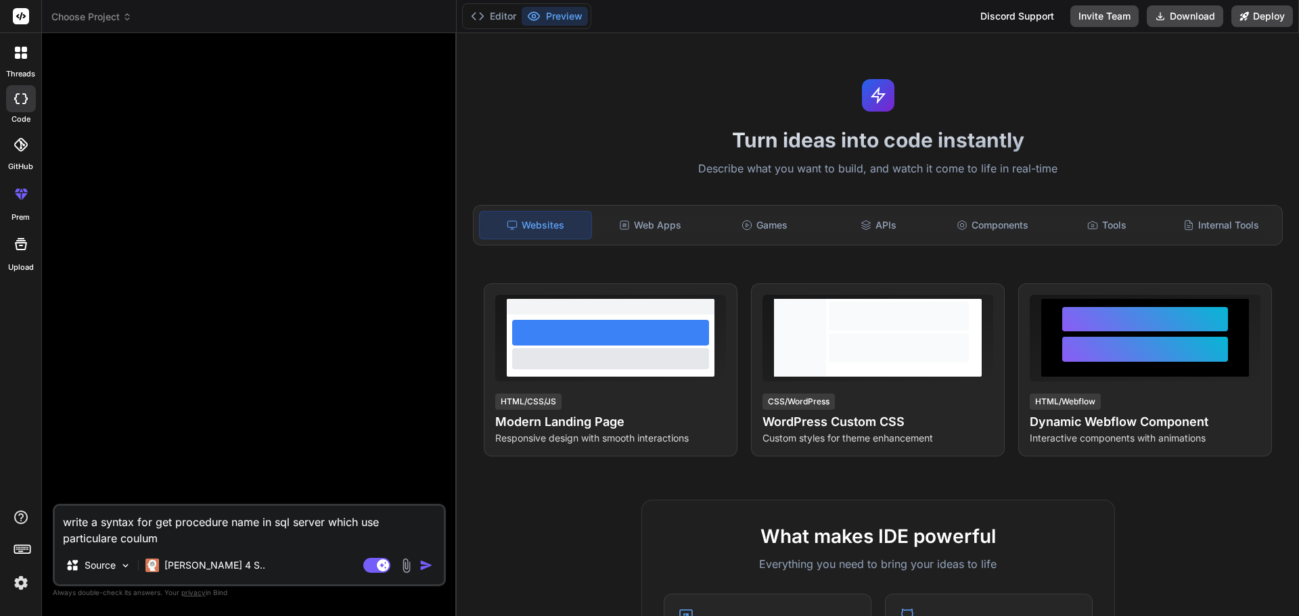
type textarea "write a syntax for get procedure name in sql server which use particulare coulum"
type textarea "x"
type textarea "write a syntax for get procedure name in sql server which use particulare coulu…"
type textarea "x"
type textarea "write a syntax for get procedure name in sql server which use particulare coulu…"
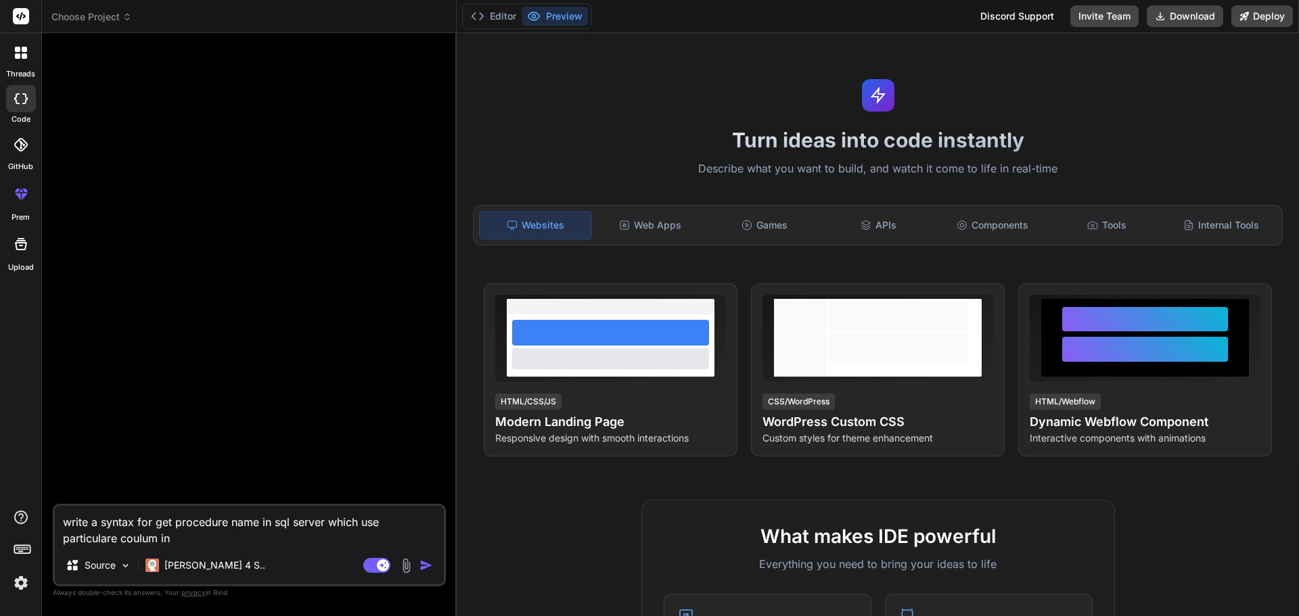
type textarea "x"
type textarea "write a syntax for get procedure name in sql server which use particulare coulu…"
type textarea "x"
type textarea "write a syntax for get procedure name in sql server which use particulare coulu…"
type textarea "x"
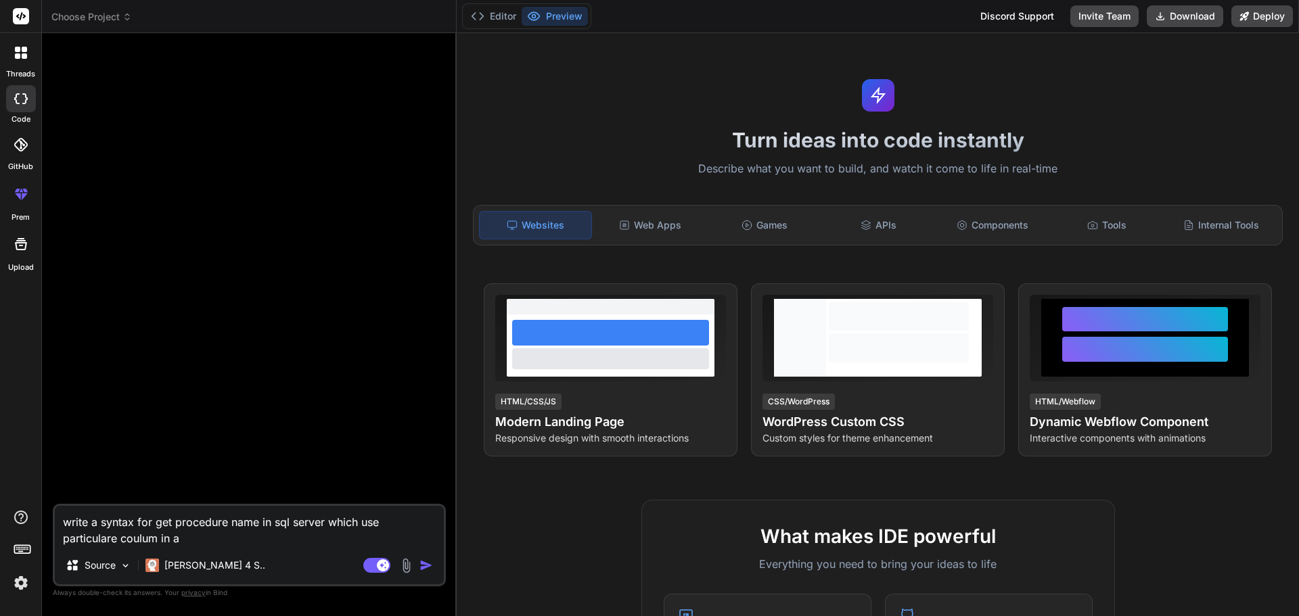
type textarea "write a syntax for get procedure name in sql server which use particulare coulu…"
type textarea "x"
type textarea "write a syntax for get procedure name in sql server which use particulare coulu…"
type textarea "x"
type textarea "write a syntax for get procedure name in sql server which use particulare coulu…"
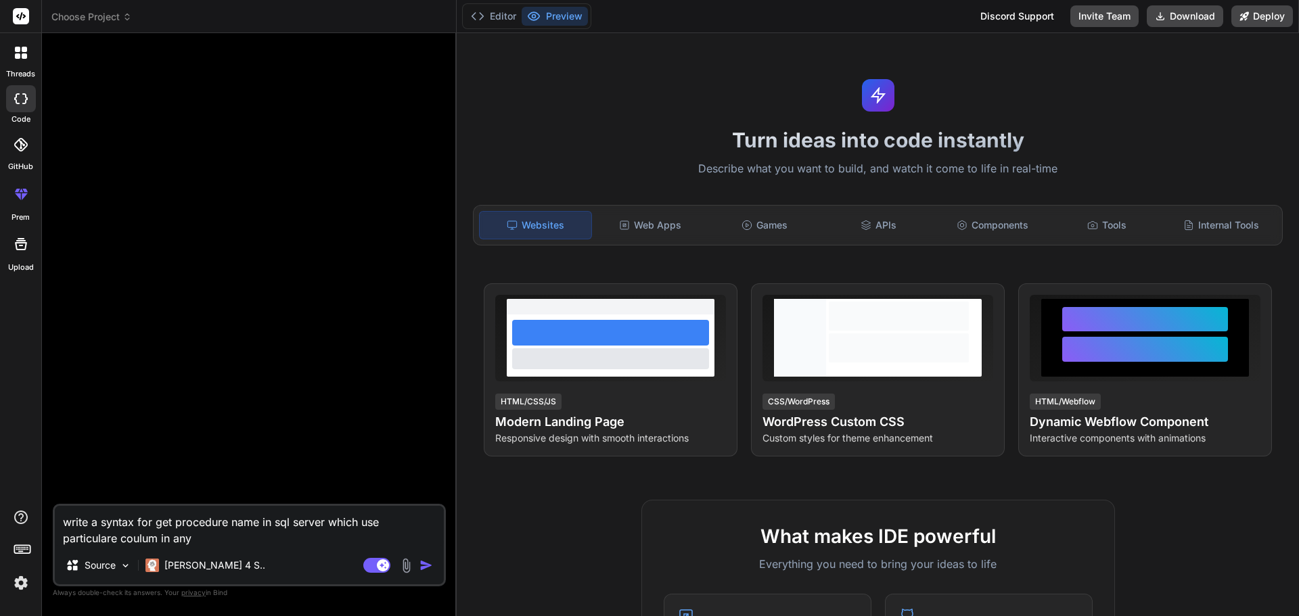
type textarea "x"
type textarea "write a syntax for get procedure name in sql server which use particulare coulu…"
type textarea "x"
type textarea "write a syntax for get procedure name in sql server which use particulare coulu…"
type textarea "x"
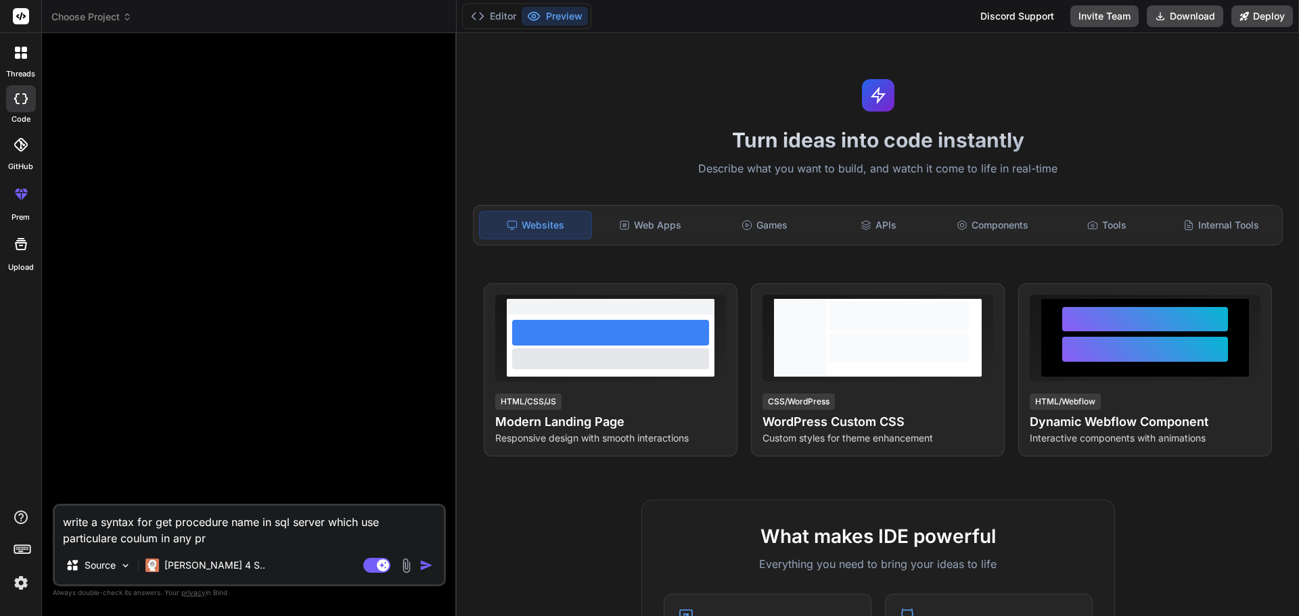
type textarea "write a syntax for get procedure name in sql server which use particulare coulu…"
type textarea "x"
type textarea "write a syntax for get procedure name in sql server which use particulare coulu…"
type textarea "x"
type textarea "write a syntax for get procedure name in sql server which use particulare coulu…"
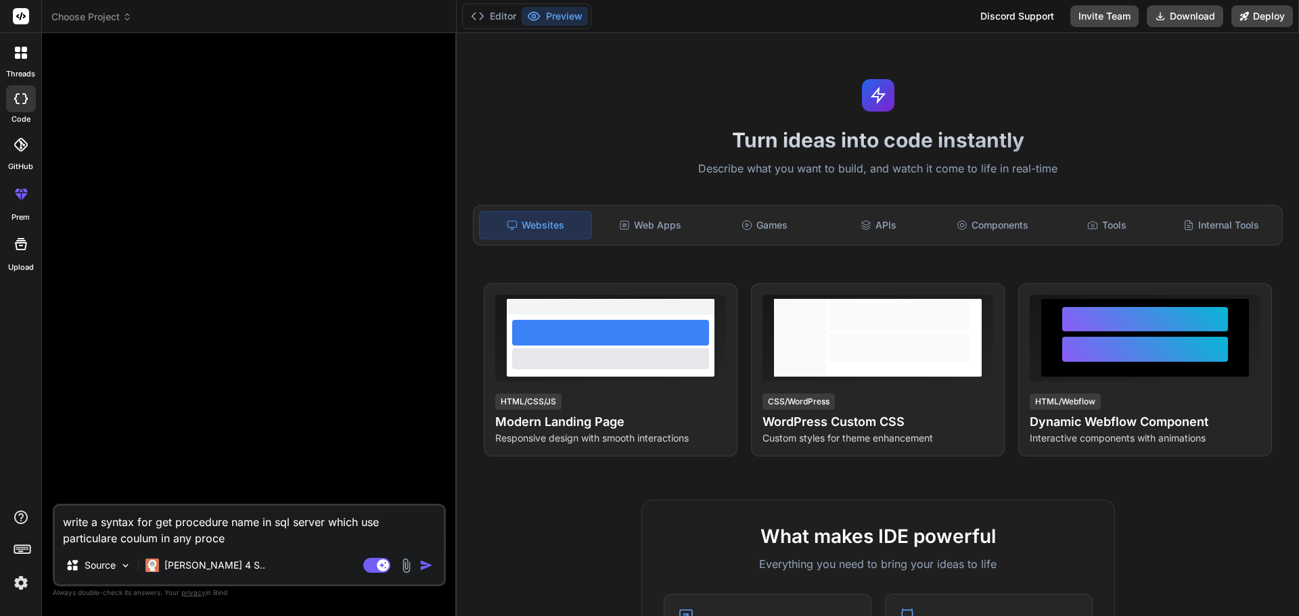
type textarea "x"
type textarea "write a syntax for get procedure name in sql server which use particulare coulu…"
type textarea "x"
type textarea "write a syntax for get procedure name in sql server which use particulare coulu…"
type textarea "x"
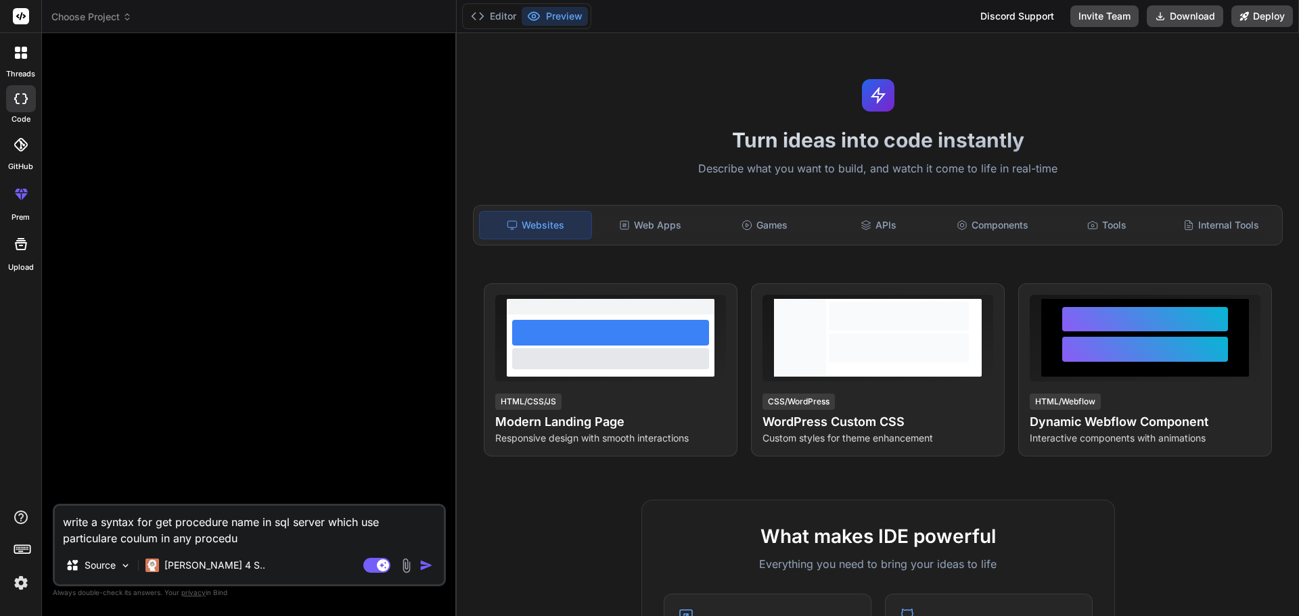
type textarea "write a syntax for get procedure name in sql server which use particulare coulu…"
type textarea "x"
type textarea "write a syntax for get procedure name in sql server which use particulare coulu…"
type textarea "x"
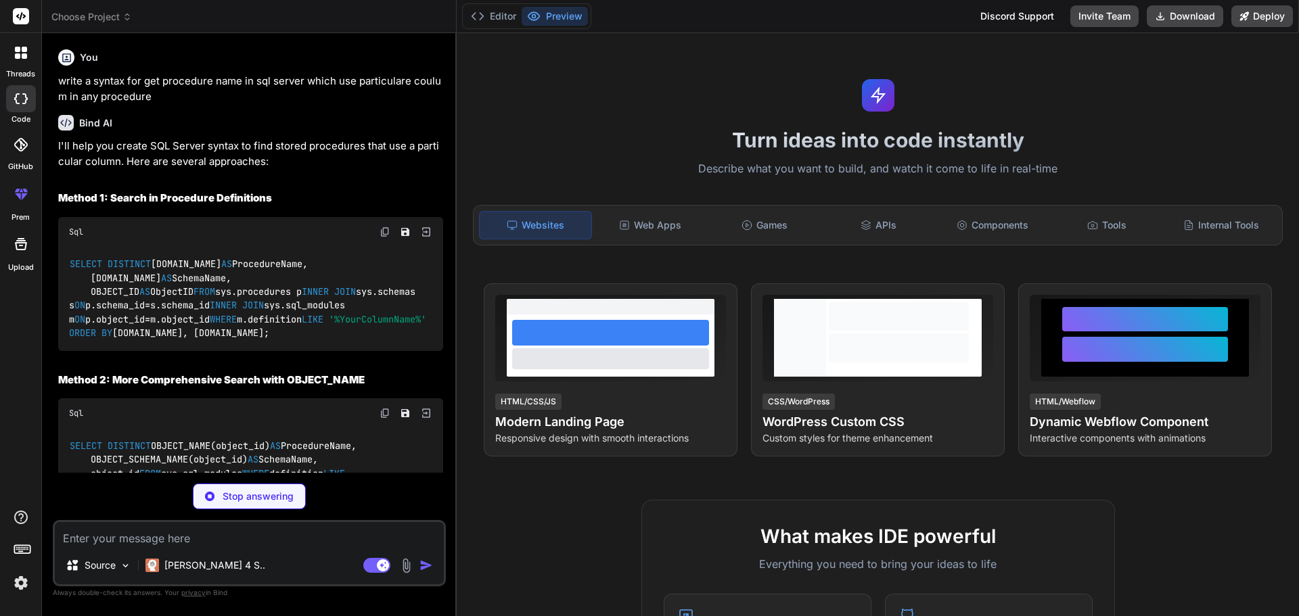
click at [381, 231] on img at bounding box center [385, 232] width 11 height 11
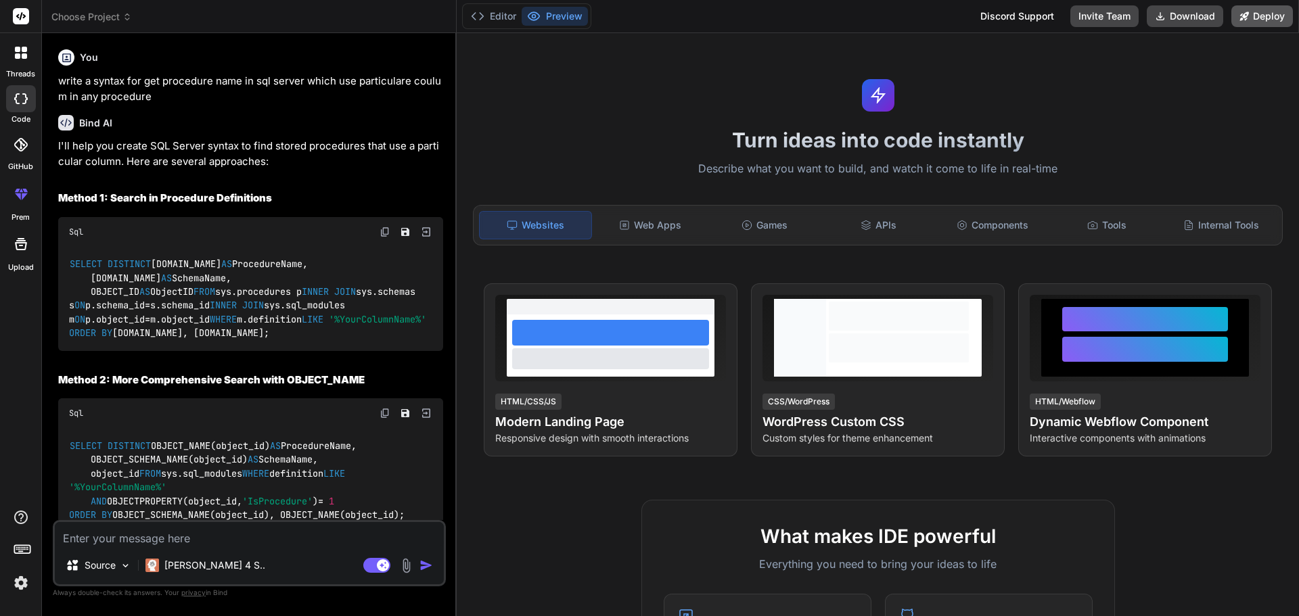
type textarea "x"
